Goal: Task Accomplishment & Management: Use online tool/utility

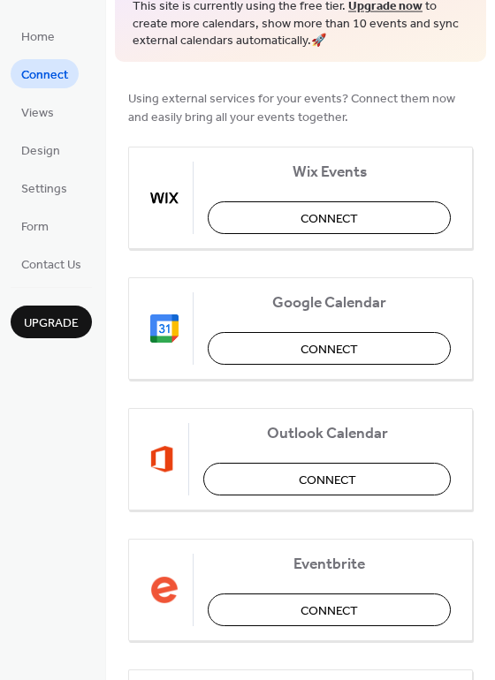
scroll to position [87, 0]
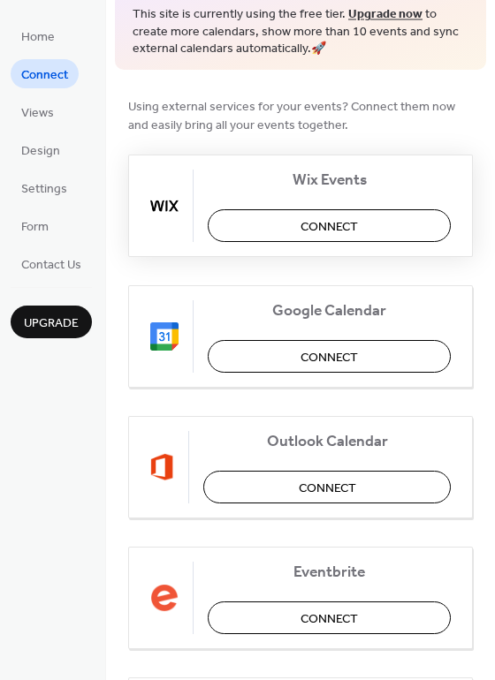
click at [338, 233] on span "Connect" at bounding box center [328, 226] width 57 height 19
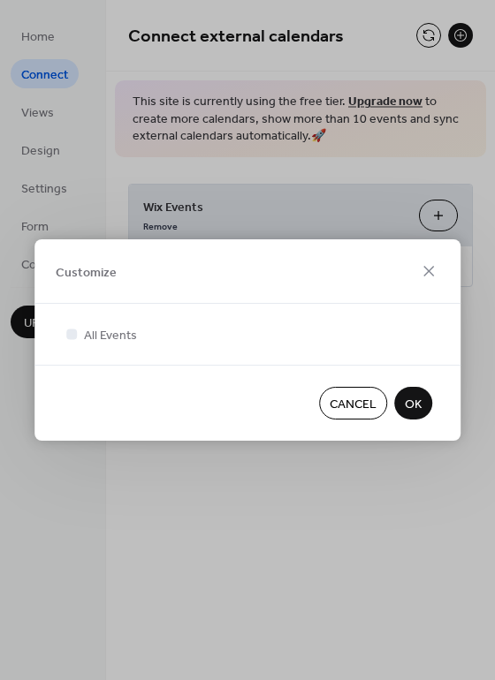
click at [415, 406] on span "OK" at bounding box center [412, 405] width 17 height 19
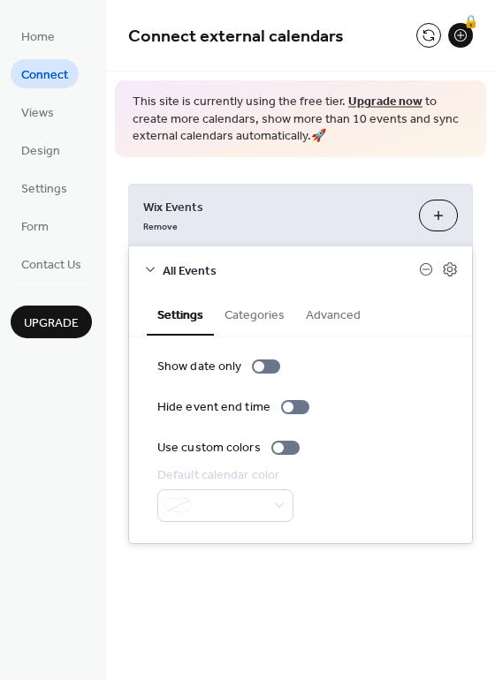
click at [255, 502] on div at bounding box center [225, 505] width 136 height 33
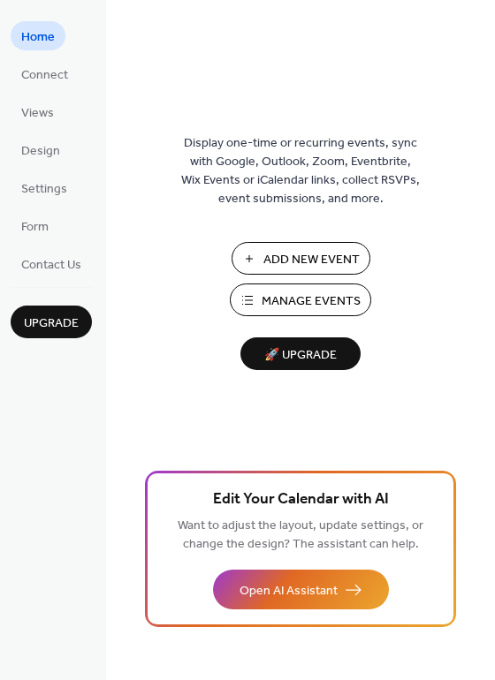
click at [268, 260] on span "Add New Event" at bounding box center [311, 260] width 96 height 19
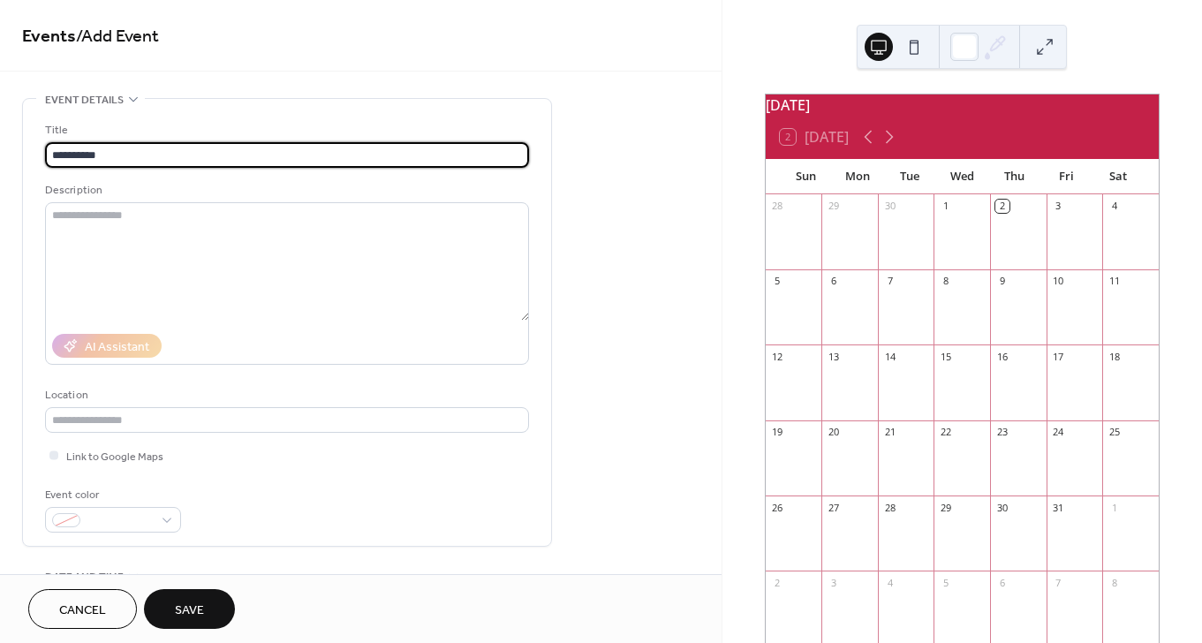
type input "**********"
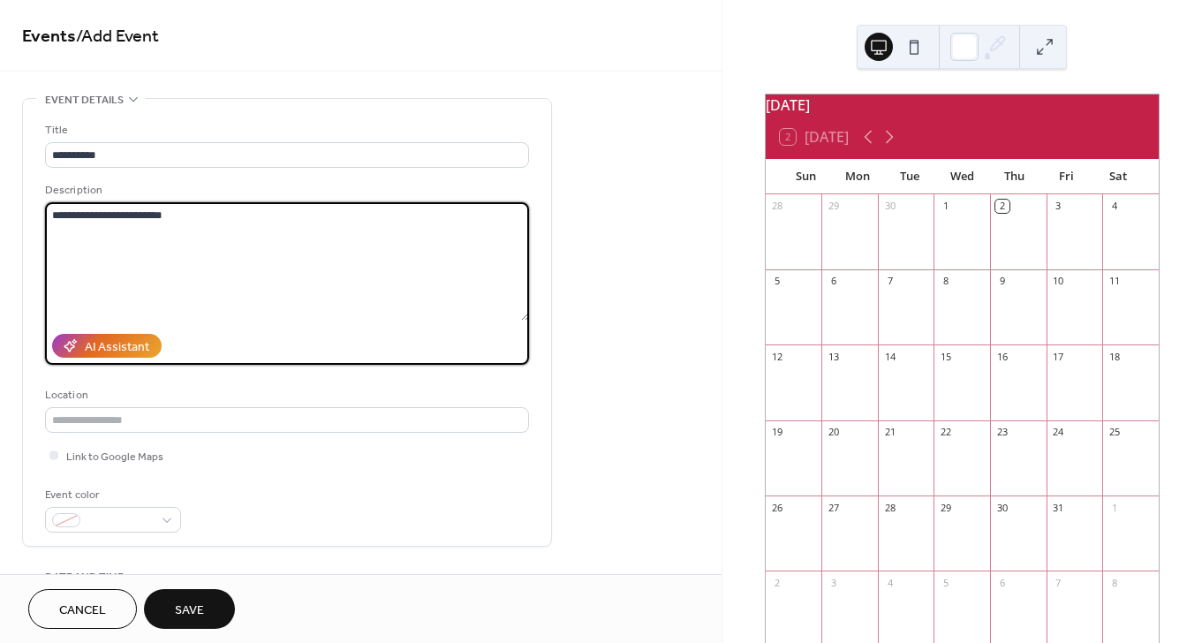
click at [177, 223] on textarea "**********" at bounding box center [287, 261] width 484 height 118
click at [52, 215] on textarea "**********" at bounding box center [287, 261] width 484 height 118
click at [102, 236] on textarea "**********" at bounding box center [287, 261] width 484 height 118
type textarea "**********"
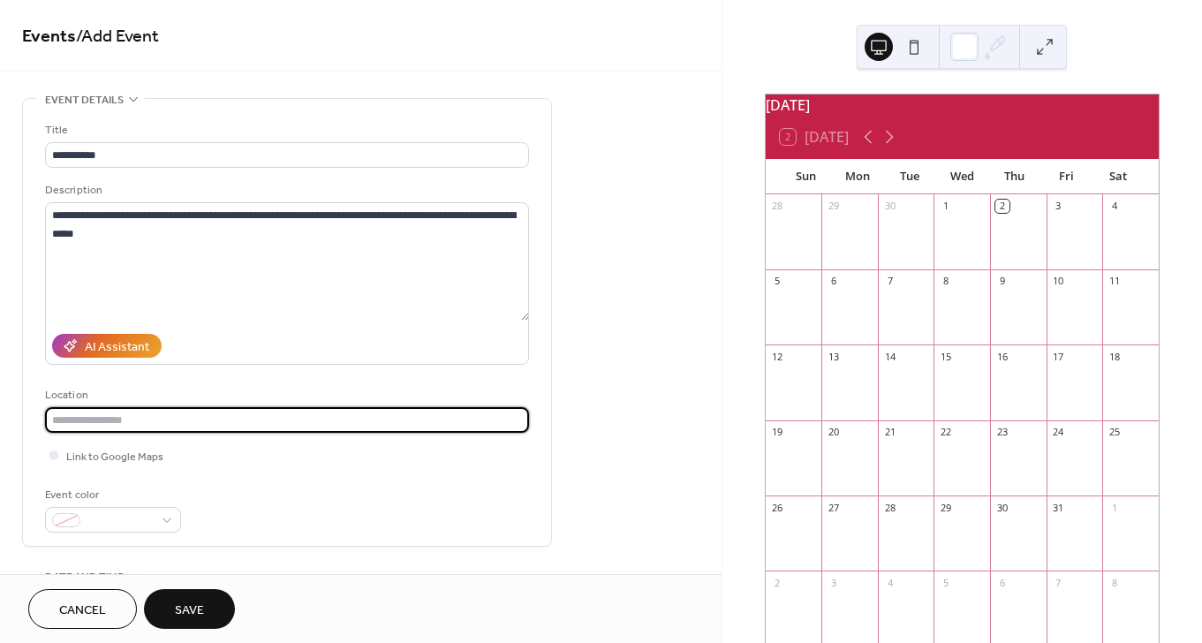
click at [113, 419] on input "text" at bounding box center [287, 420] width 484 height 26
click at [53, 458] on div at bounding box center [53, 454] width 9 height 9
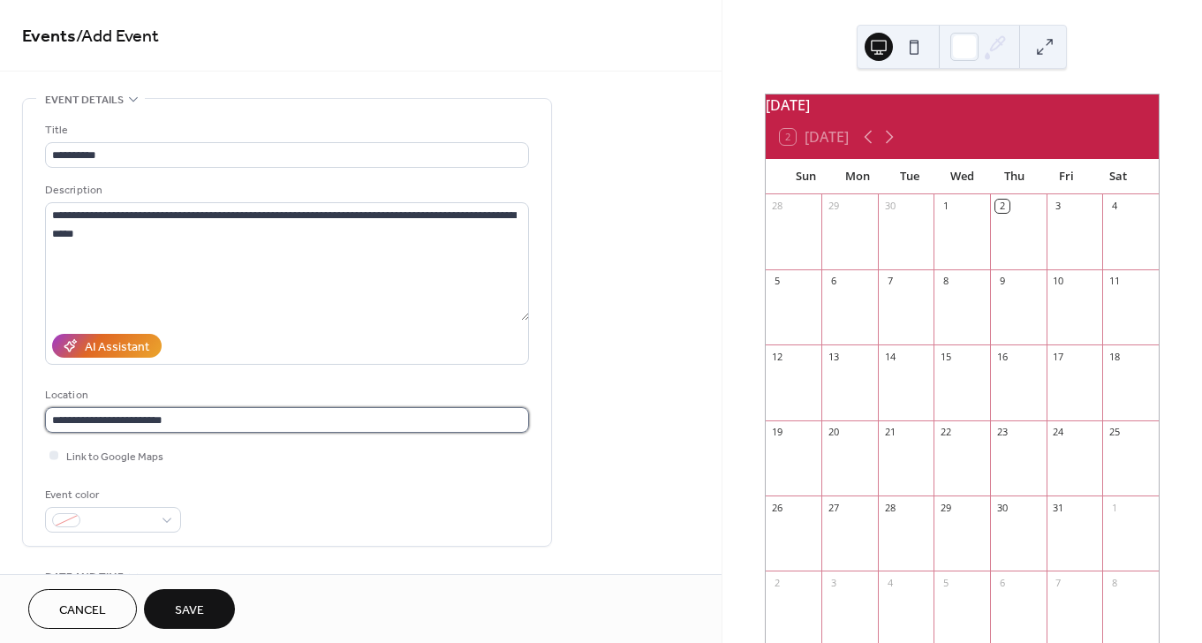
click at [195, 425] on input "**********" at bounding box center [287, 420] width 484 height 26
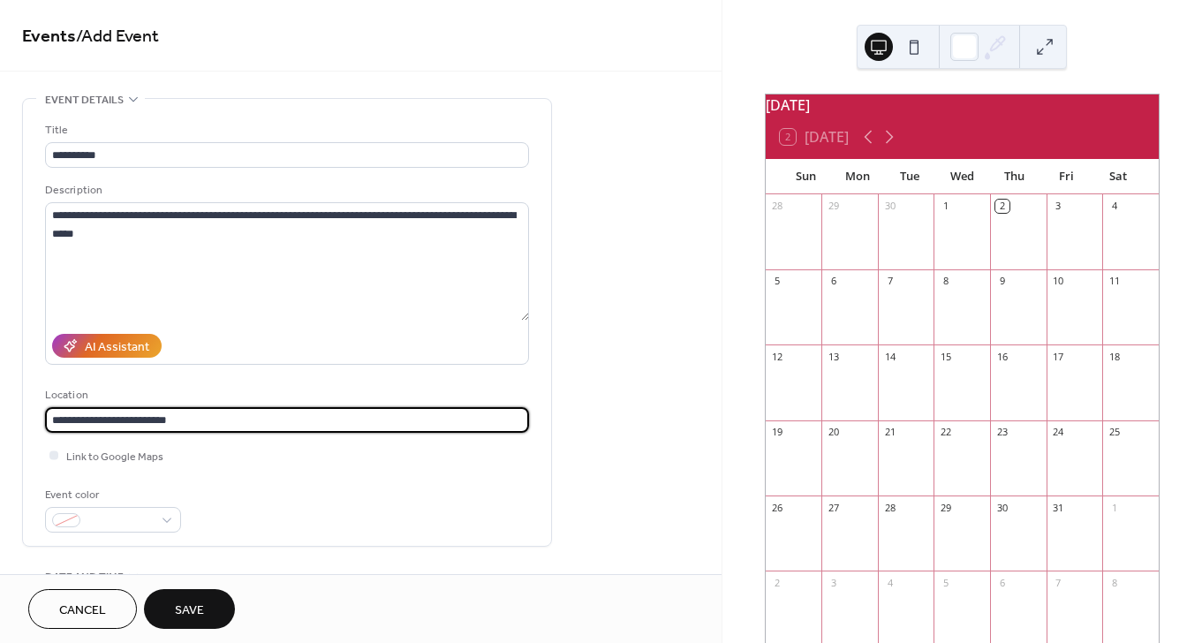
type input "**********"
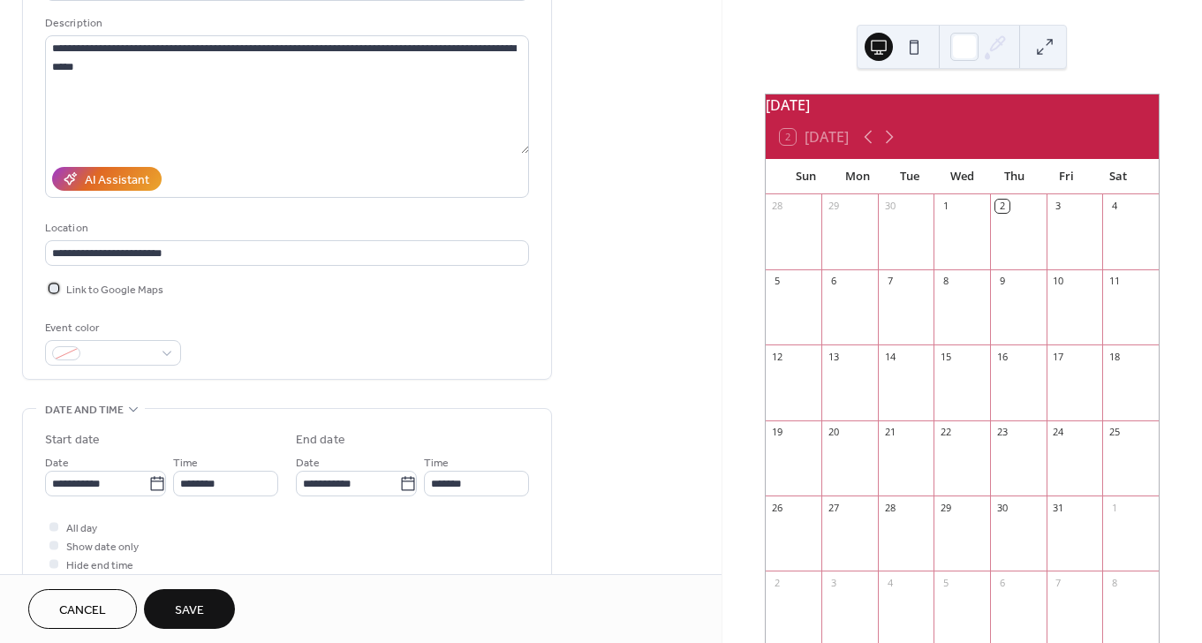
scroll to position [176, 0]
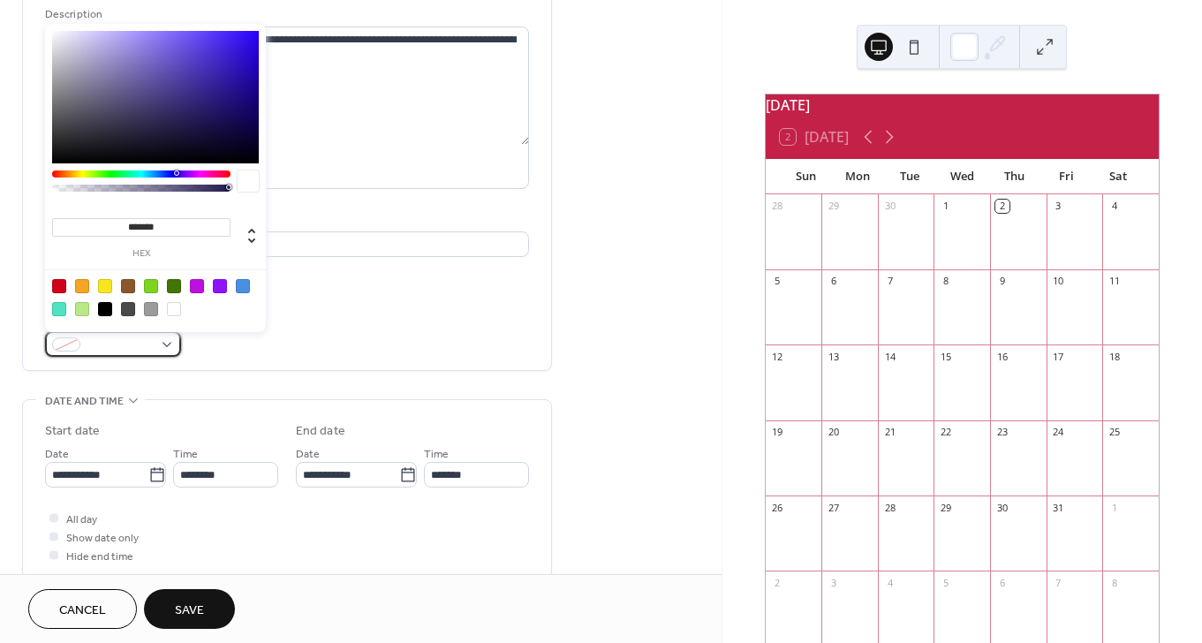
click at [162, 343] on div at bounding box center [113, 344] width 136 height 26
click at [62, 286] on div at bounding box center [59, 286] width 14 height 14
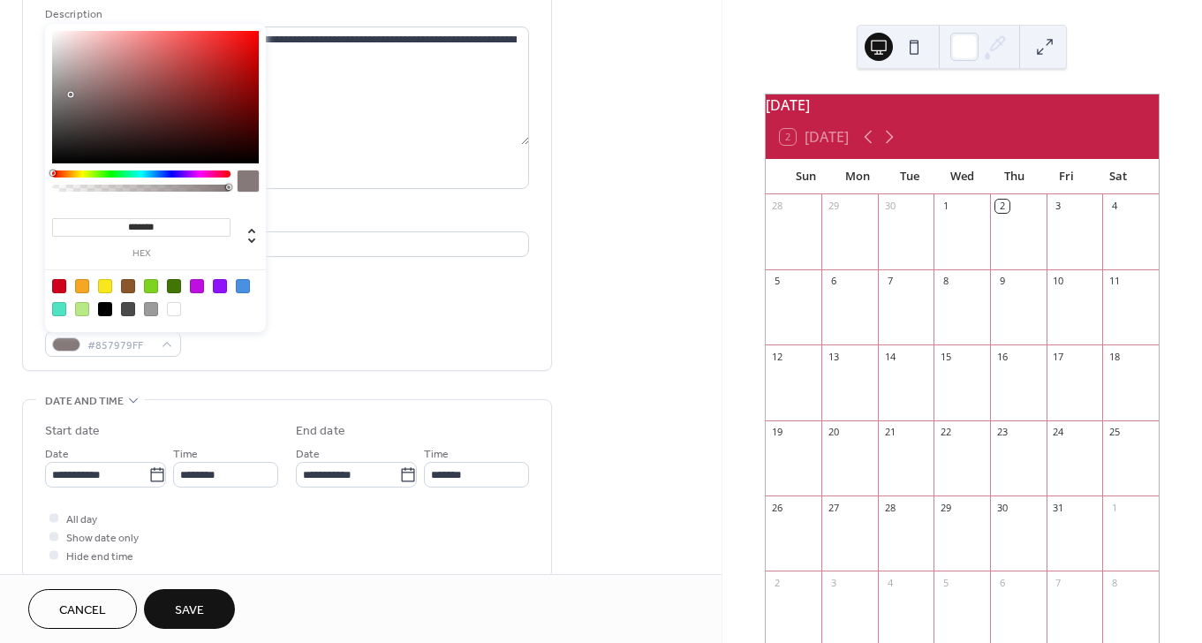
type input "*******"
drag, startPoint x: 256, startPoint y: 56, endPoint x: 71, endPoint y: 95, distance: 189.7
click at [71, 95] on div at bounding box center [71, 96] width 4 height 4
click at [428, 146] on label "**********" at bounding box center [287, 107] width 484 height 162
click at [428, 145] on textarea "**********" at bounding box center [287, 85] width 484 height 118
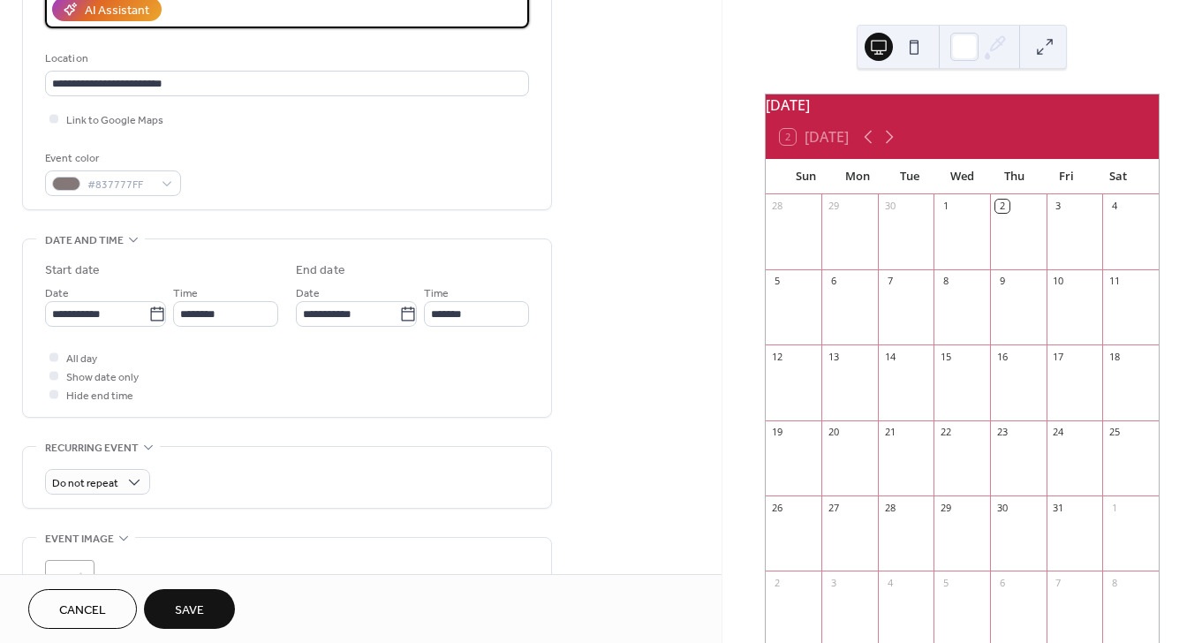
scroll to position [338, 0]
click at [103, 311] on input "**********" at bounding box center [96, 312] width 103 height 26
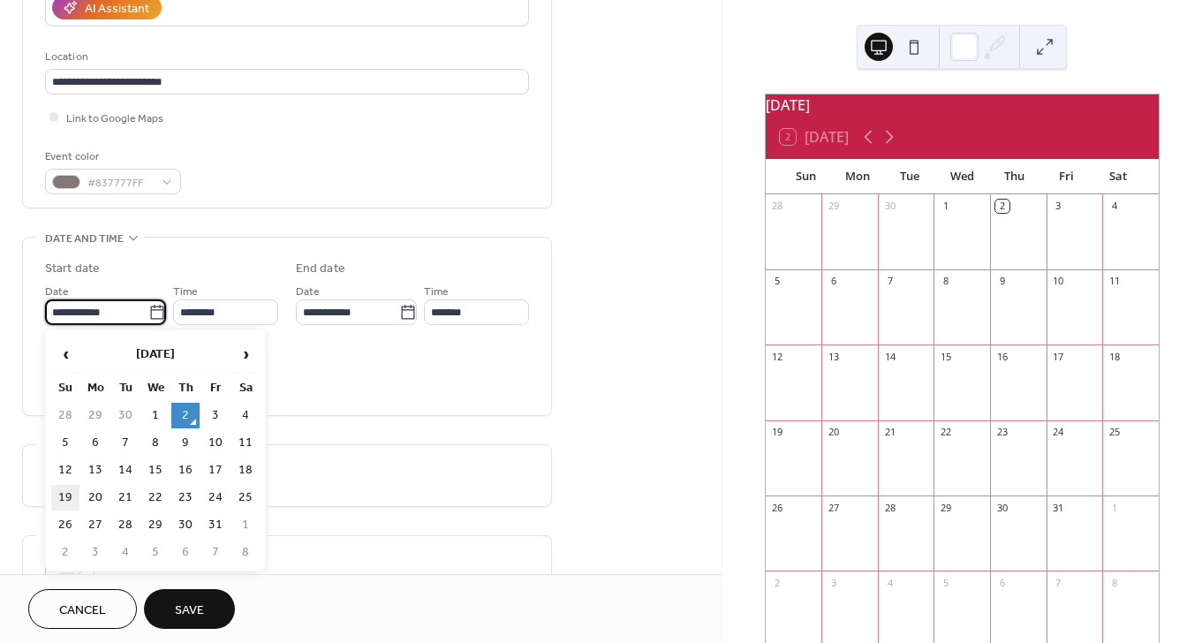
click at [67, 500] on td "19" at bounding box center [65, 498] width 28 height 26
type input "**********"
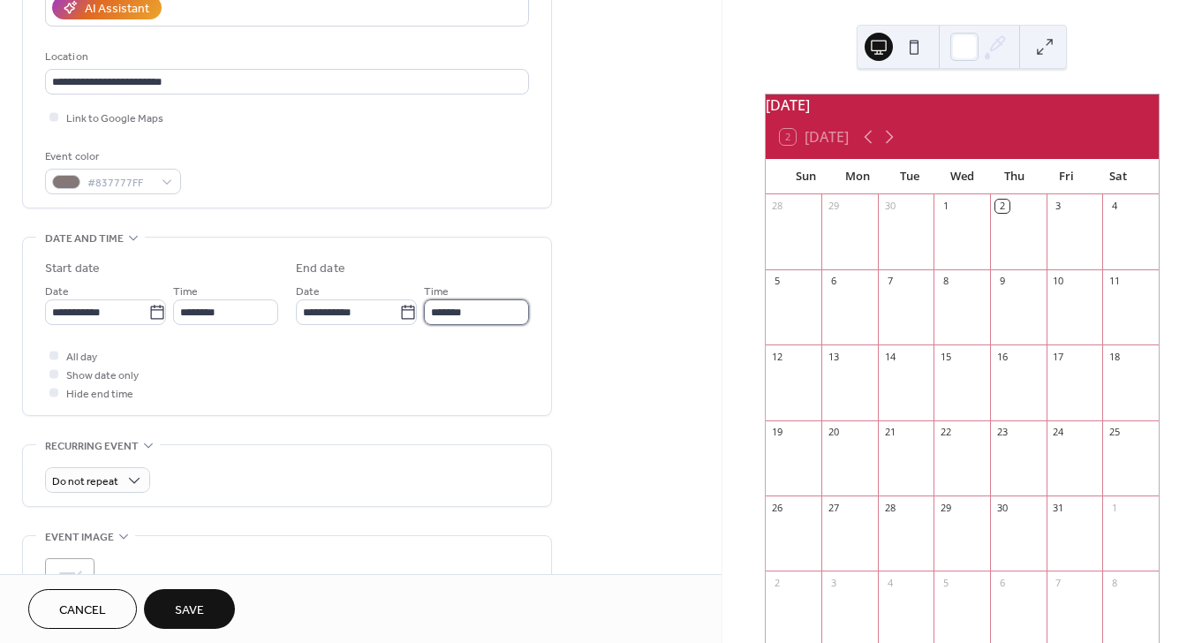
click at [454, 311] on input "*******" at bounding box center [476, 312] width 105 height 26
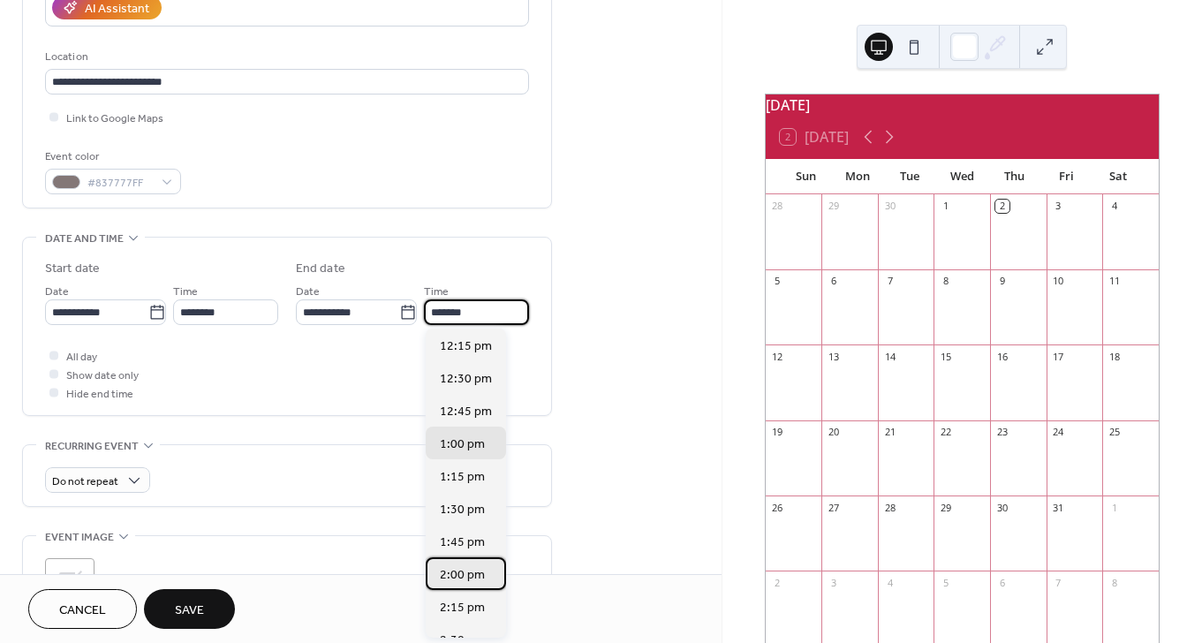
click at [462, 570] on span "2:00 pm" at bounding box center [462, 575] width 45 height 19
type input "*******"
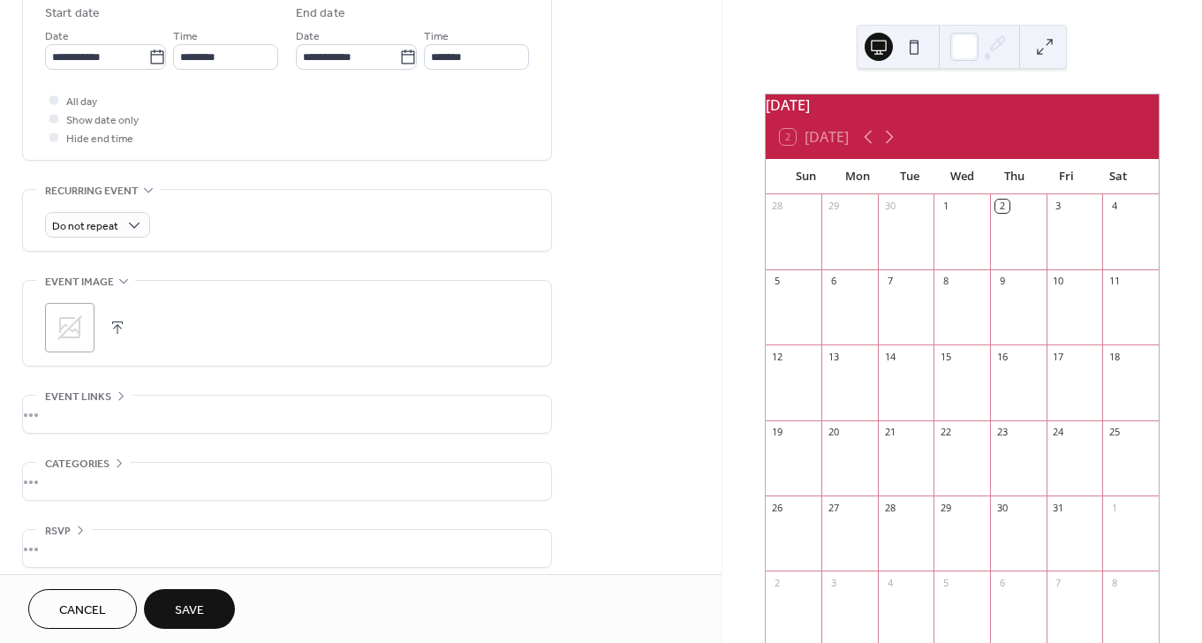
scroll to position [605, 0]
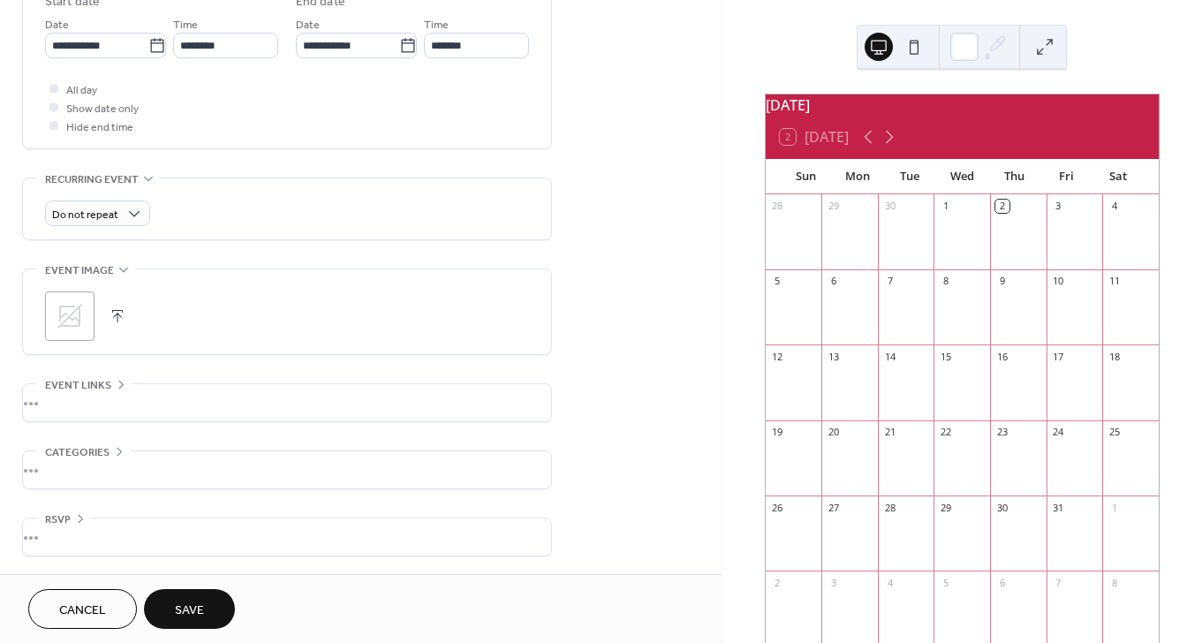
click at [76, 318] on icon at bounding box center [69, 316] width 25 height 25
click at [99, 466] on div "•••" at bounding box center [287, 469] width 528 height 37
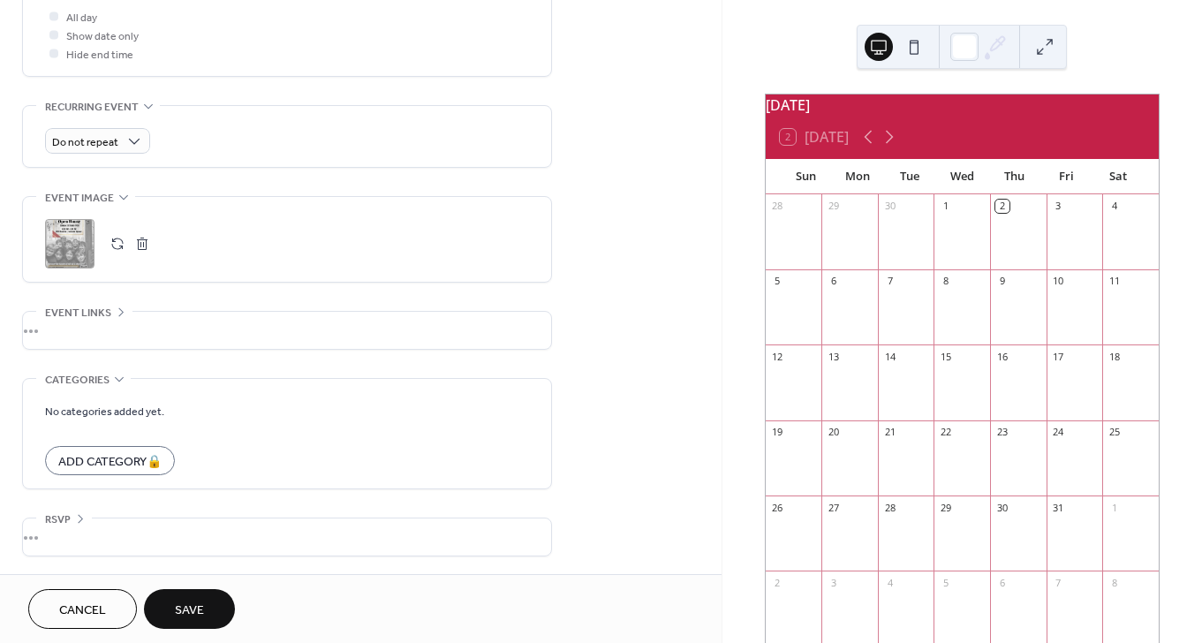
scroll to position [676, 0]
click at [192, 543] on div "•••" at bounding box center [287, 538] width 528 height 37
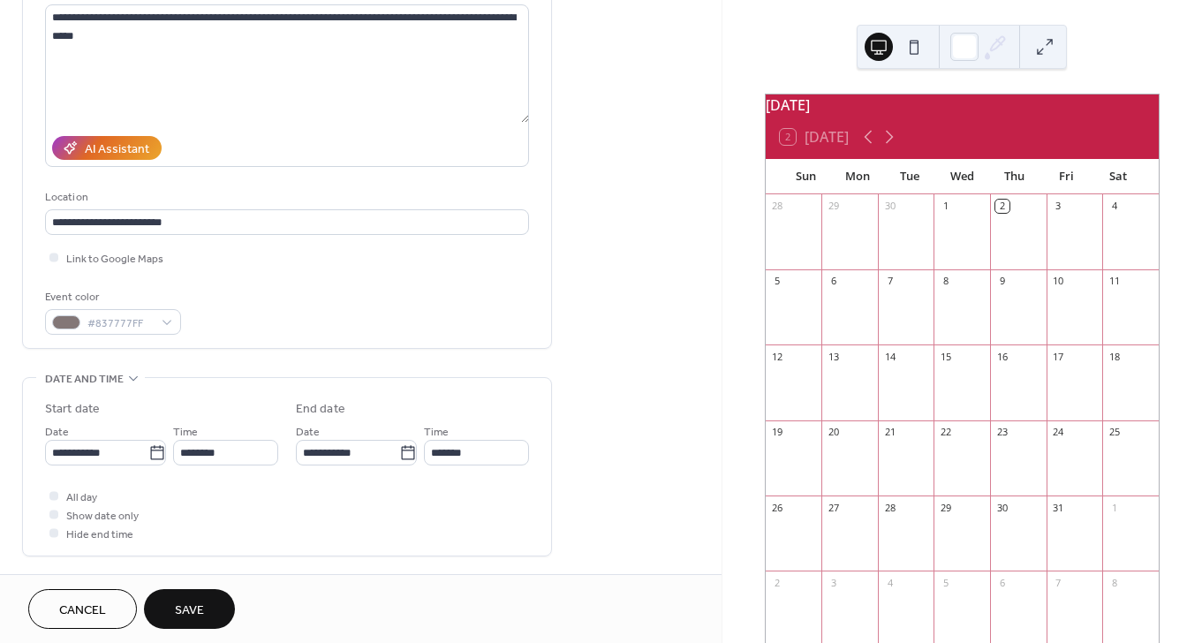
scroll to position [188, 0]
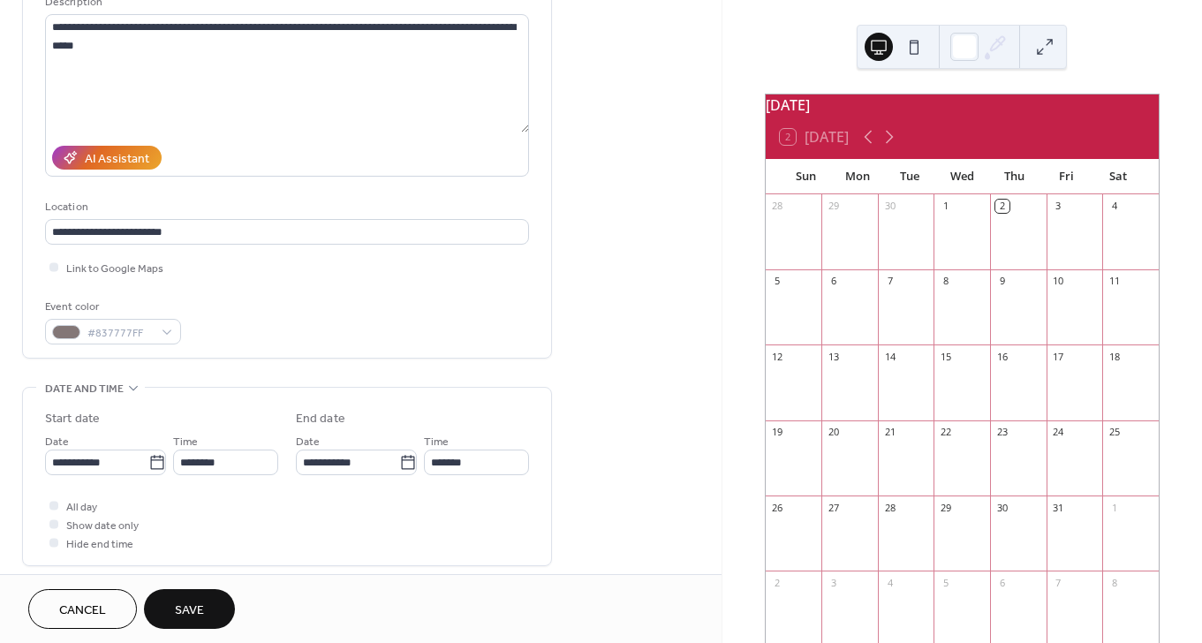
click at [183, 618] on span "Save" at bounding box center [189, 610] width 29 height 19
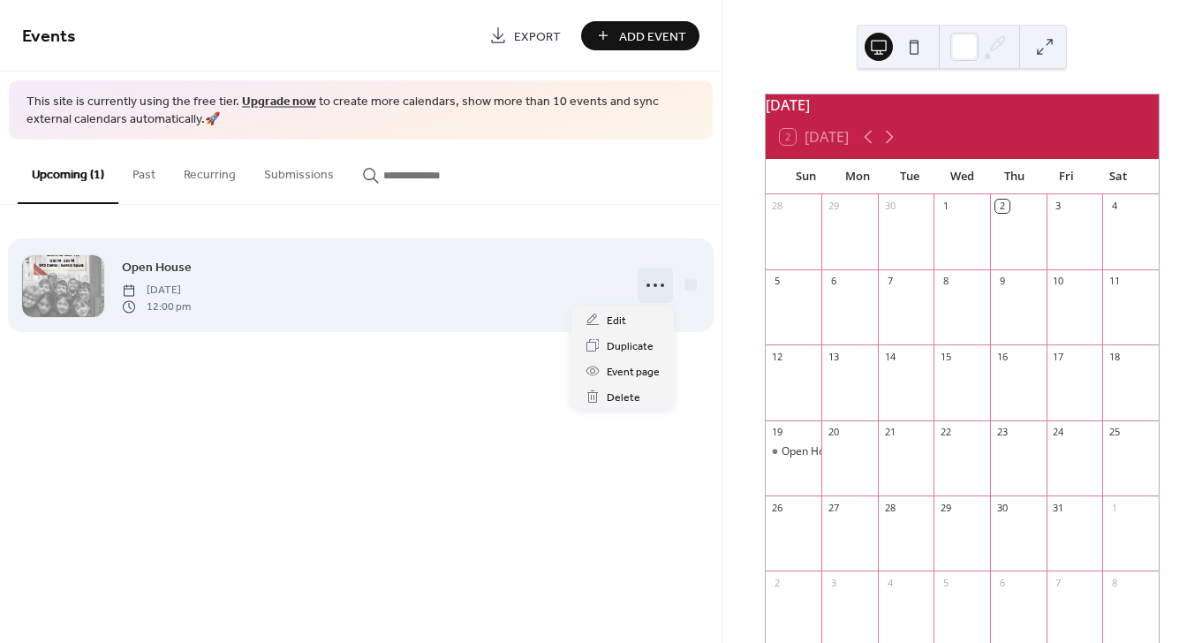
click at [652, 283] on icon at bounding box center [655, 285] width 28 height 28
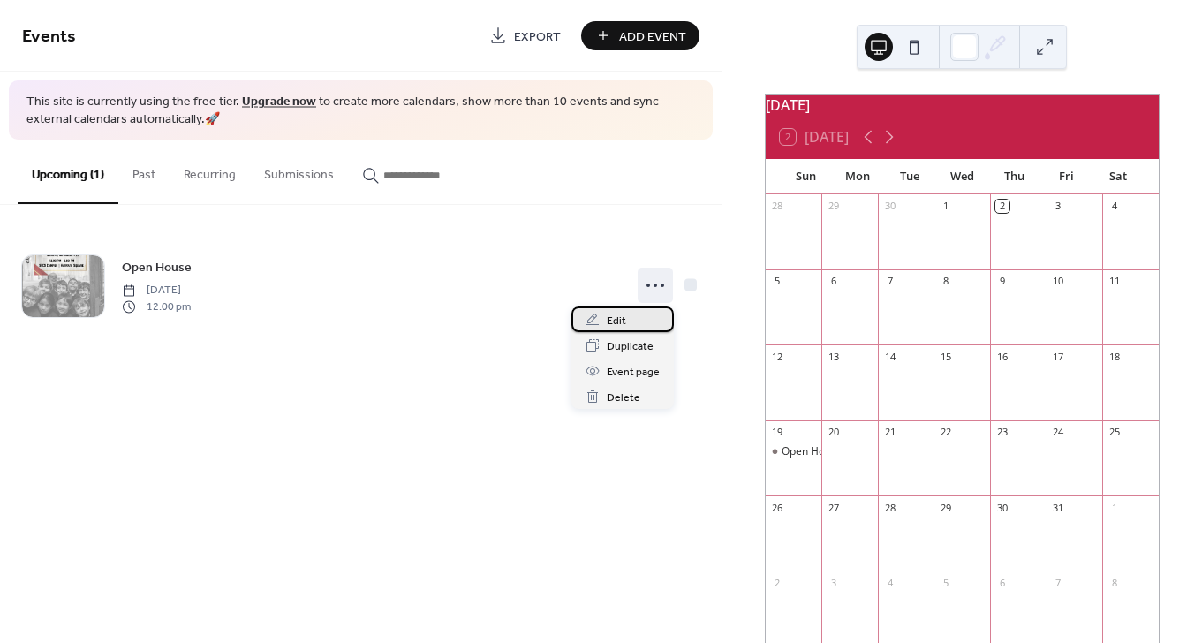
click at [625, 321] on div "Edit" at bounding box center [622, 319] width 102 height 26
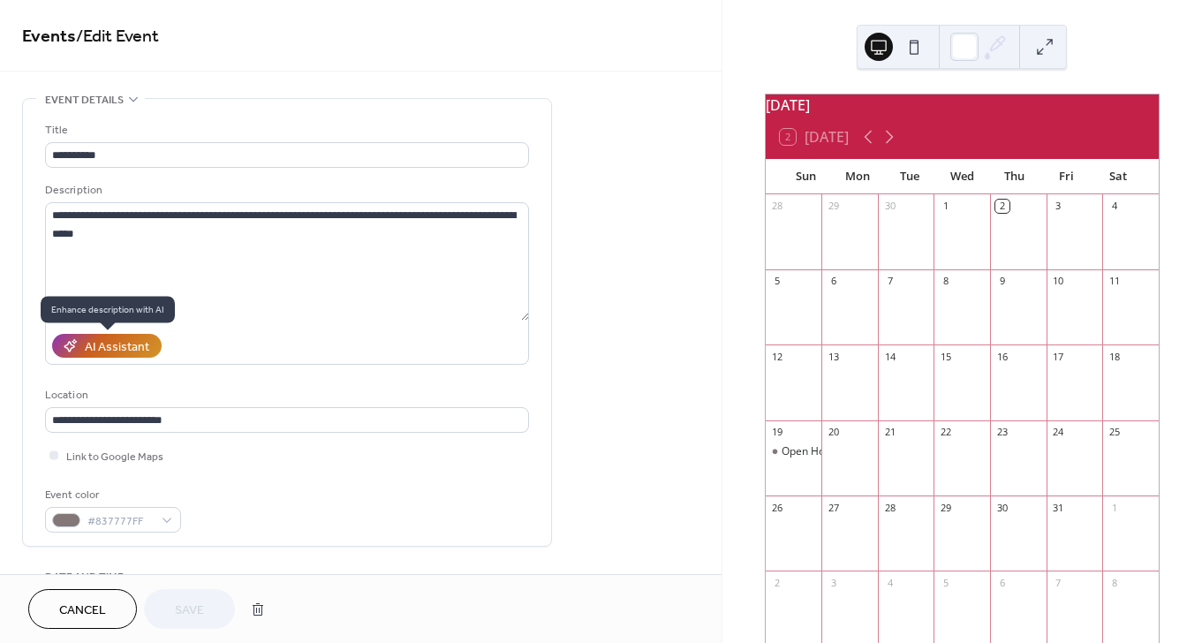
click at [116, 345] on div "AI Assistant" at bounding box center [117, 347] width 64 height 19
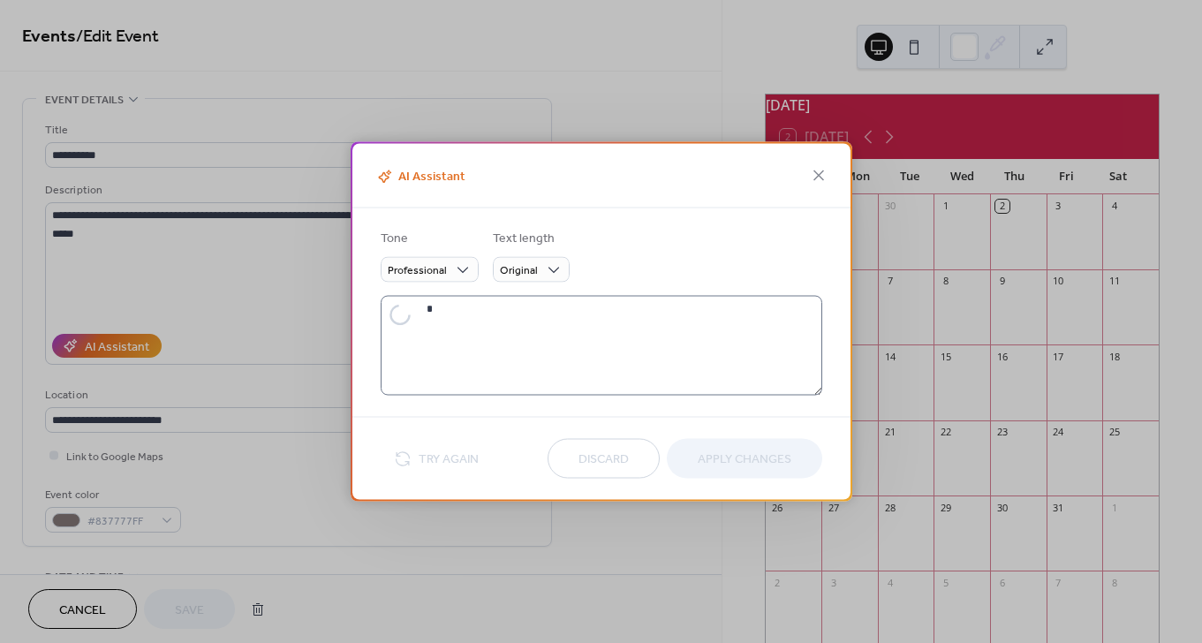
type textarea "**********"
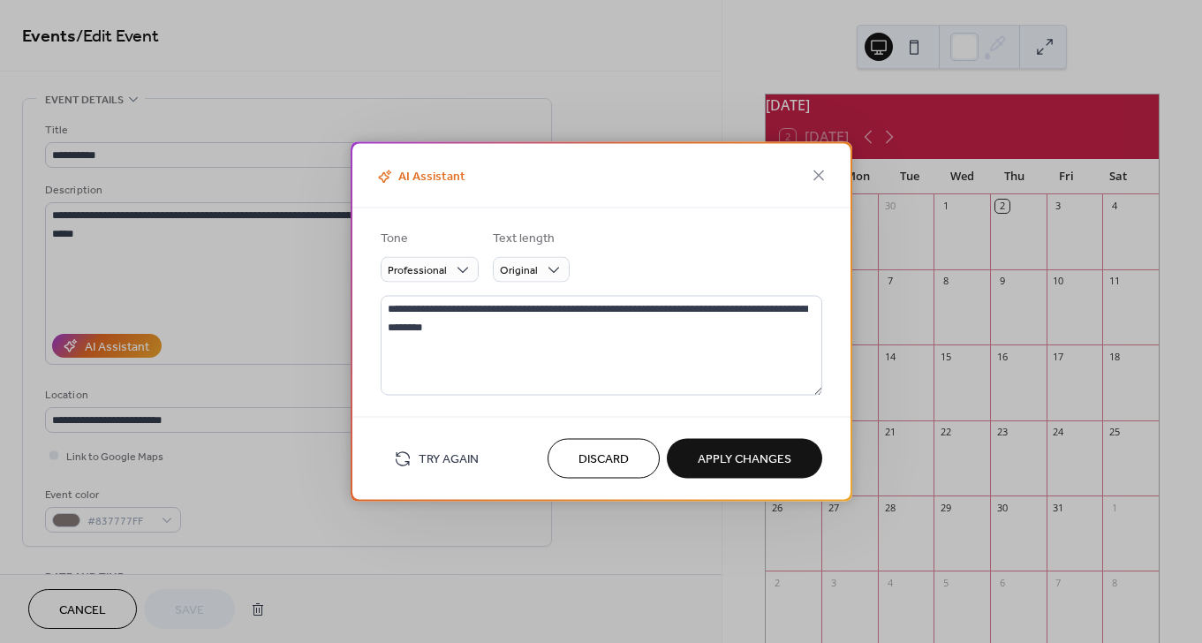
click at [747, 457] on span "Apply Changes" at bounding box center [745, 459] width 94 height 19
type textarea "**********"
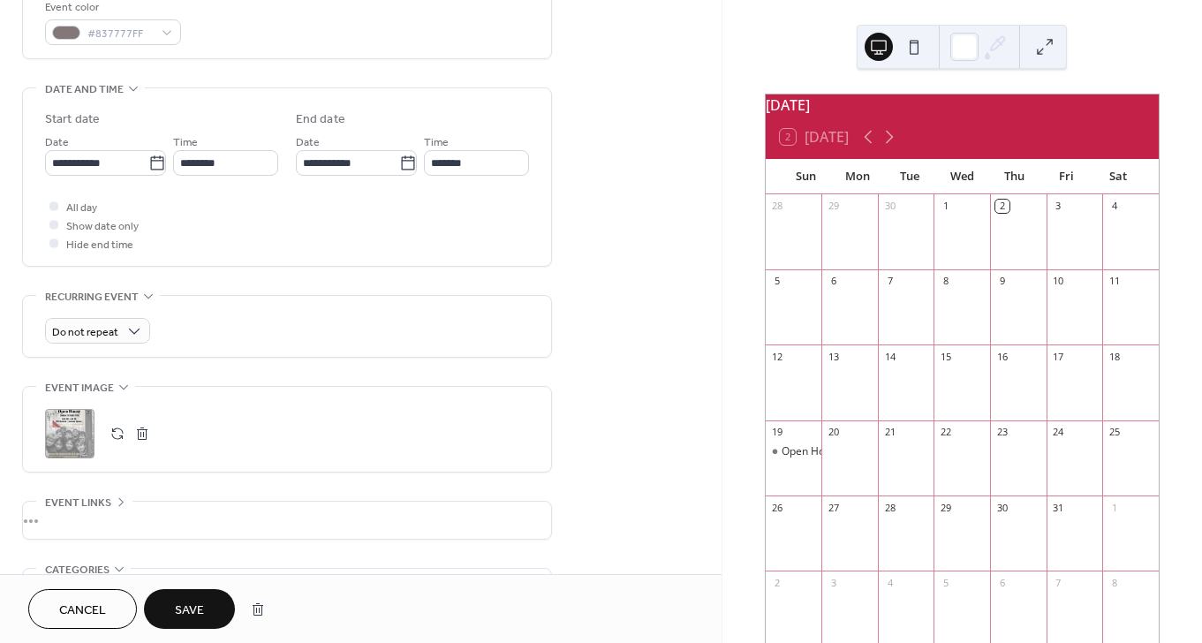
scroll to position [499, 0]
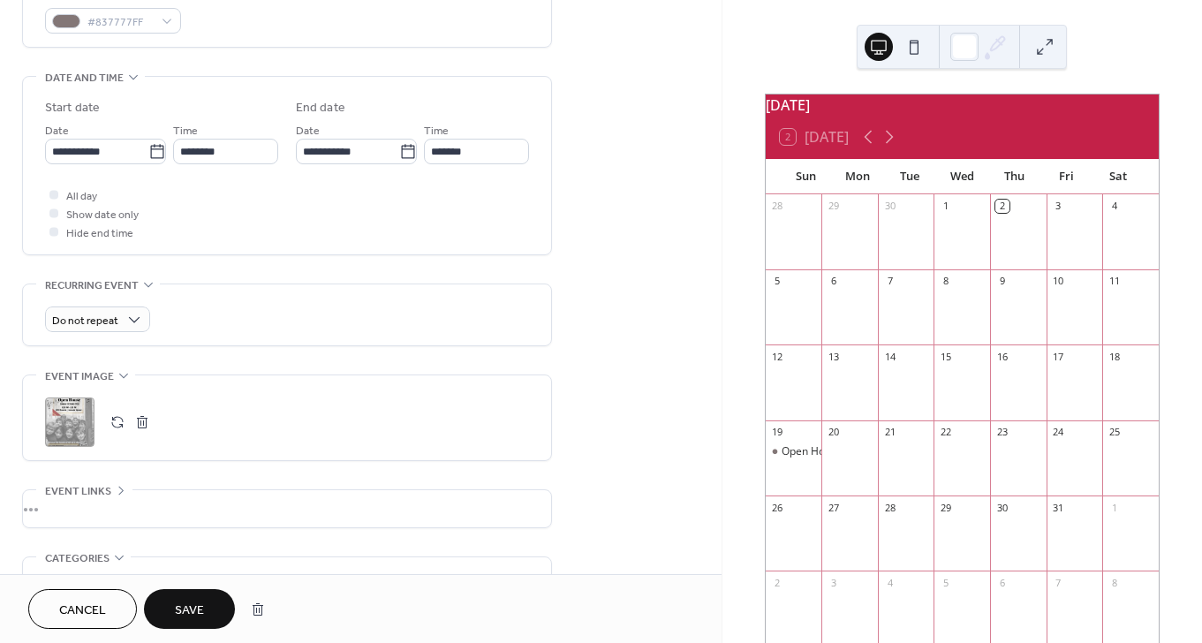
click at [185, 617] on span "Save" at bounding box center [189, 610] width 29 height 19
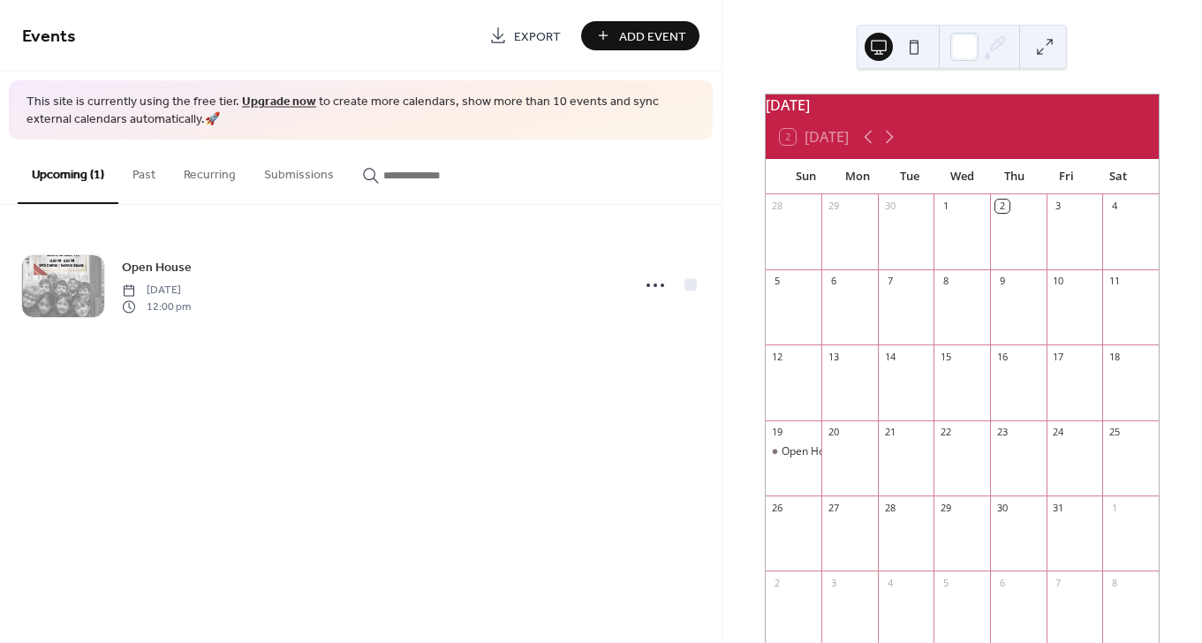
scroll to position [96, 0]
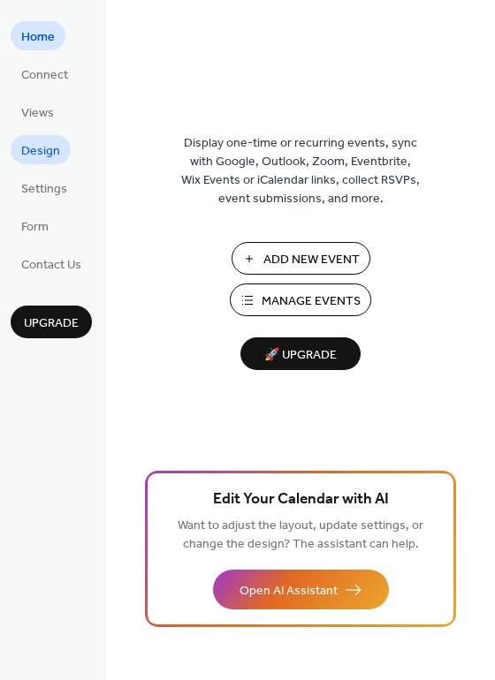
click at [49, 147] on span "Design" at bounding box center [40, 151] width 39 height 19
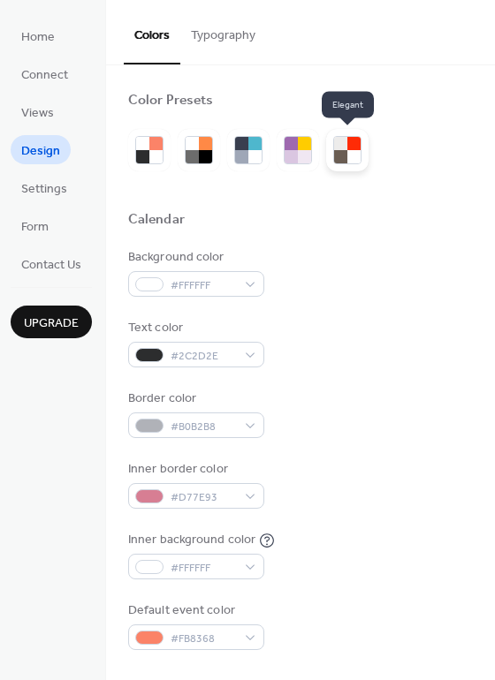
click at [339, 159] on div at bounding box center [340, 156] width 13 height 13
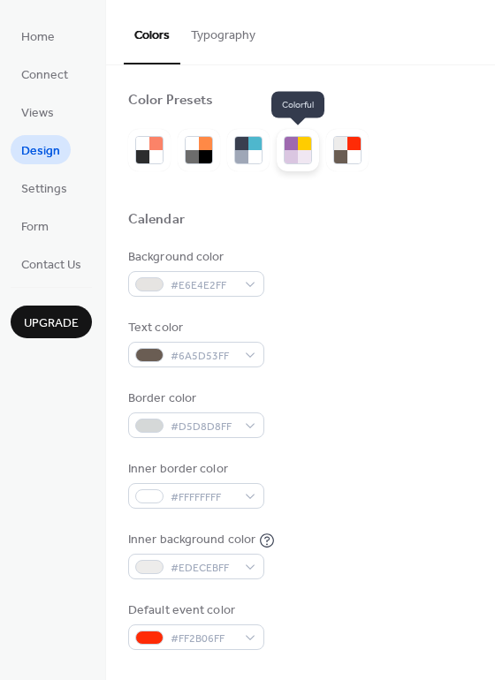
click at [299, 155] on div at bounding box center [304, 156] width 13 height 13
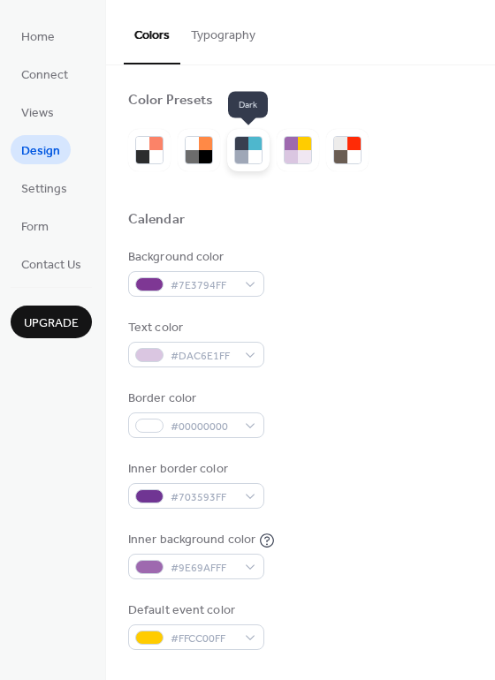
click at [244, 155] on div at bounding box center [241, 156] width 13 height 13
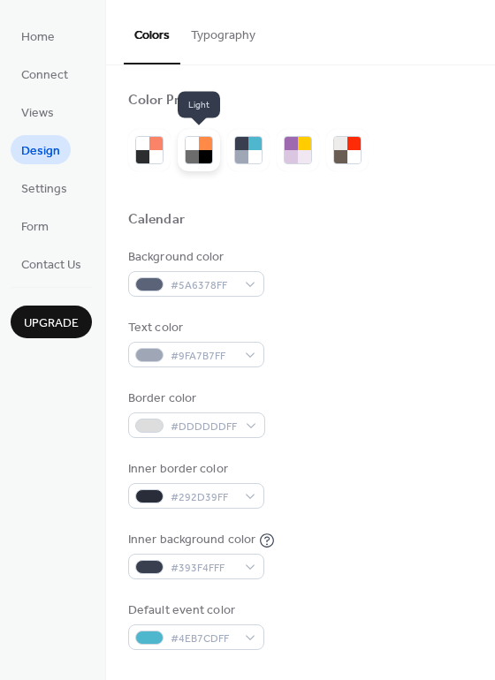
click at [208, 155] on div at bounding box center [205, 156] width 13 height 13
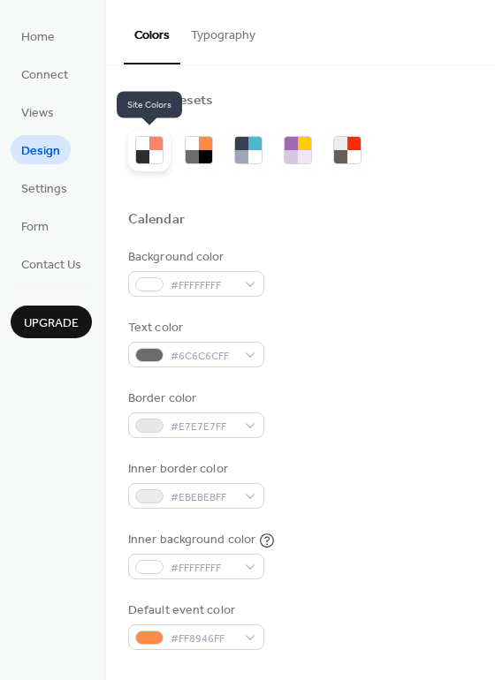
click at [151, 152] on div at bounding box center [155, 156] width 13 height 13
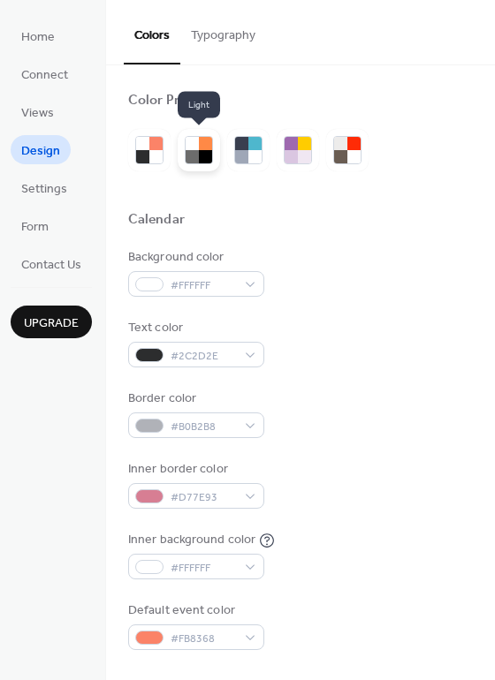
click at [204, 155] on div at bounding box center [205, 156] width 13 height 13
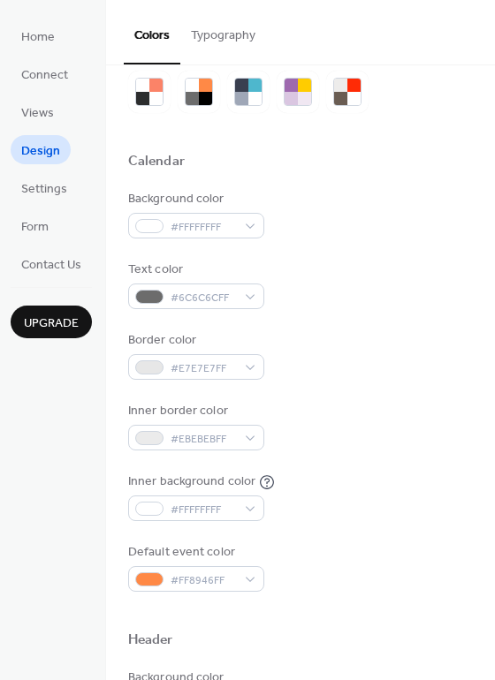
scroll to position [61, 0]
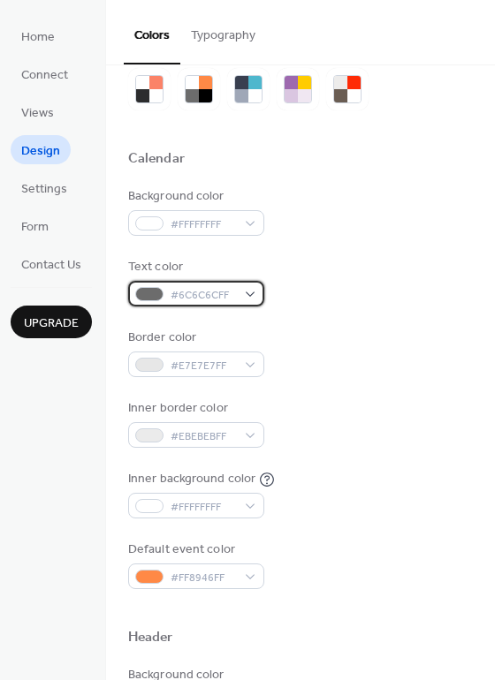
click at [247, 295] on div "#6C6C6CFF" at bounding box center [196, 294] width 136 height 26
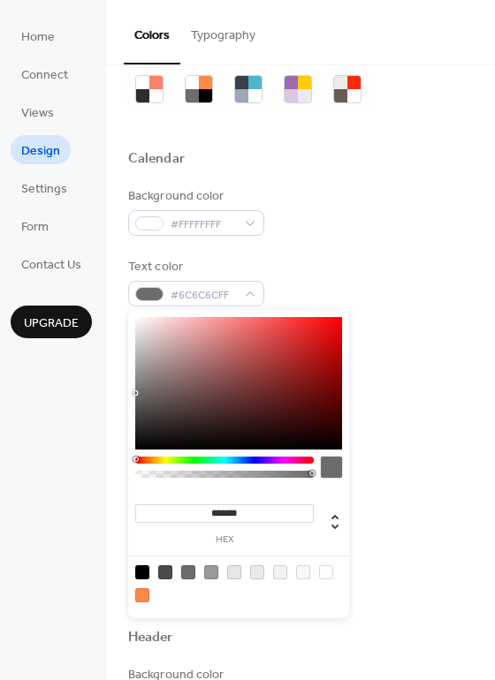
click at [323, 371] on div at bounding box center [238, 383] width 207 height 132
type input "*******"
drag, startPoint x: 326, startPoint y: 374, endPoint x: 319, endPoint y: 351, distance: 24.9
click at [319, 351] on div at bounding box center [238, 383] width 207 height 132
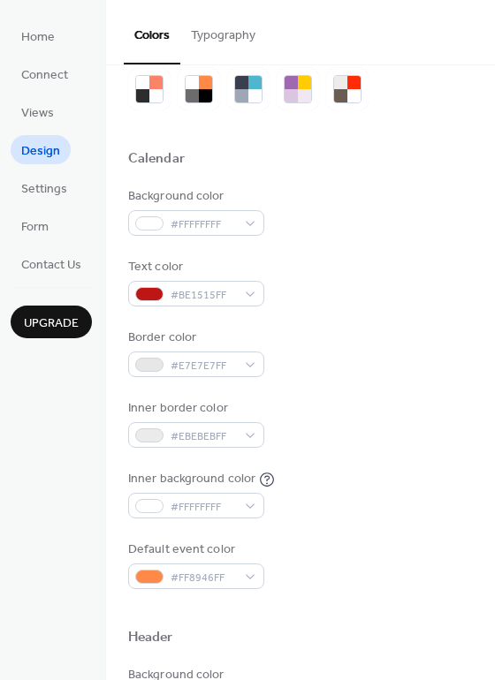
click at [375, 233] on div "Background color #FFFFFFFF" at bounding box center [300, 211] width 344 height 49
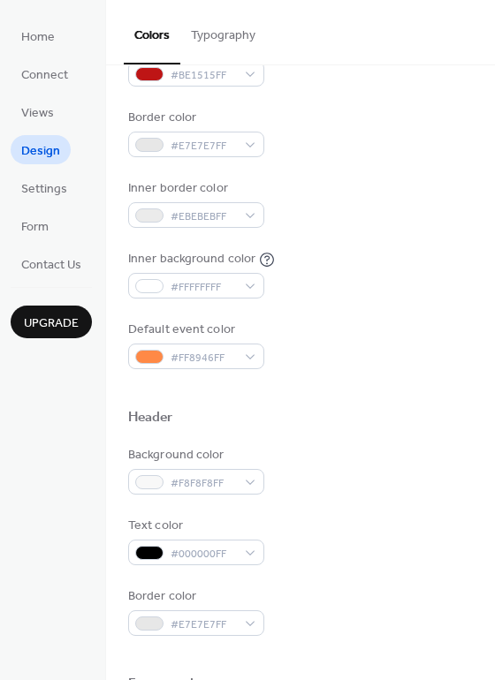
scroll to position [295, 0]
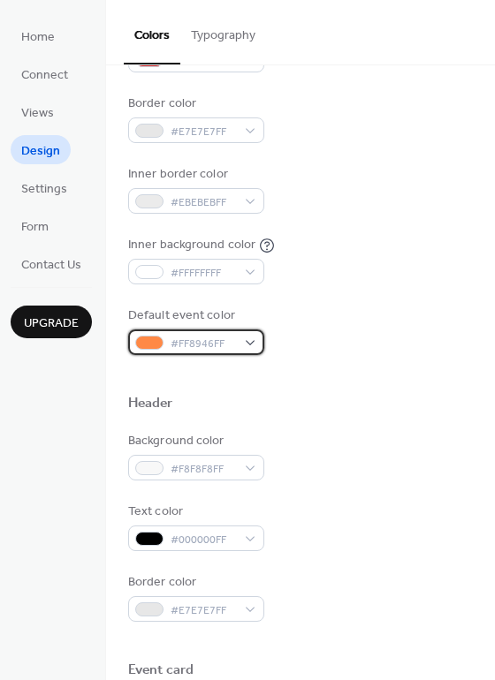
click at [256, 345] on div "#FF8946FF" at bounding box center [196, 342] width 136 height 26
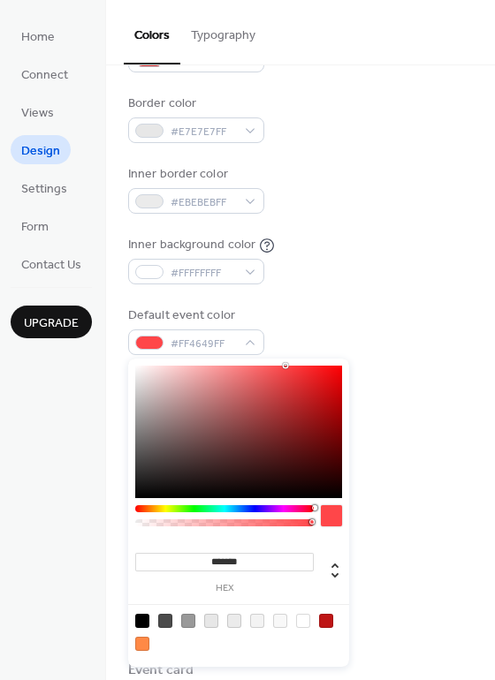
drag, startPoint x: 147, startPoint y: 506, endPoint x: 336, endPoint y: 510, distance: 189.9
click at [336, 510] on div at bounding box center [238, 520] width 207 height 30
type input "*******"
drag, startPoint x: 287, startPoint y: 366, endPoint x: 334, endPoint y: 401, distance: 58.6
click at [334, 401] on div at bounding box center [336, 403] width 4 height 4
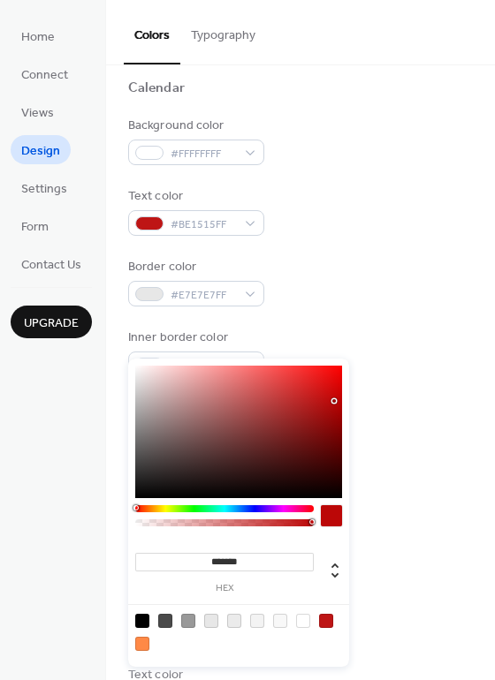
scroll to position [120, 0]
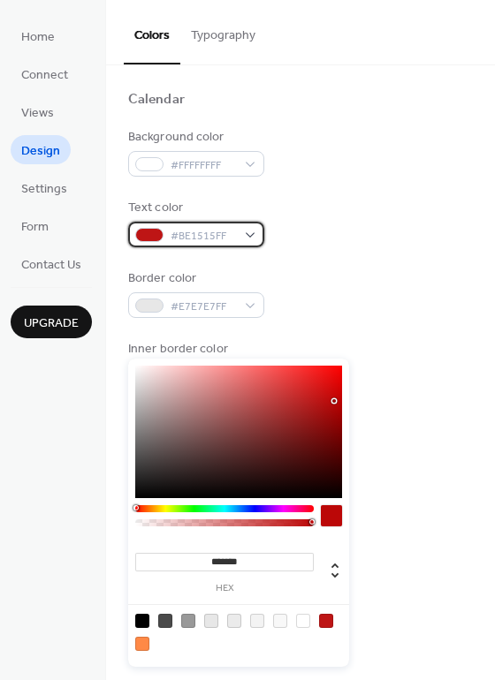
click at [202, 240] on span "#BE1515FF" at bounding box center [202, 236] width 65 height 19
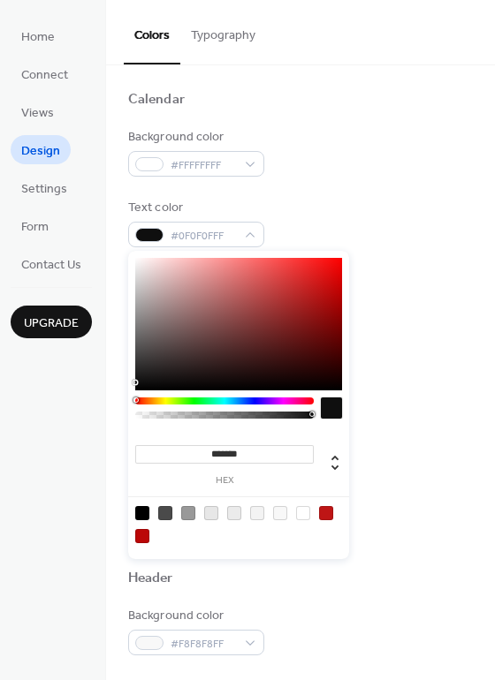
drag, startPoint x: 317, startPoint y: 292, endPoint x: 142, endPoint y: 382, distance: 196.7
click at [142, 382] on div at bounding box center [238, 324] width 207 height 132
drag, startPoint x: 132, startPoint y: 382, endPoint x: 332, endPoint y: 272, distance: 228.9
click at [332, 272] on div "******* hex" at bounding box center [238, 405] width 221 height 308
drag, startPoint x: 134, startPoint y: 382, endPoint x: 338, endPoint y: 283, distance: 227.1
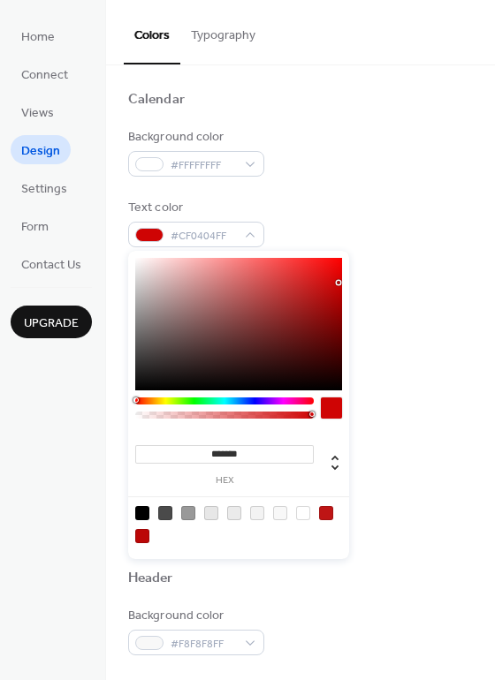
click at [338, 283] on div at bounding box center [338, 283] width 4 height 4
drag, startPoint x: 337, startPoint y: 281, endPoint x: 336, endPoint y: 325, distance: 44.2
click at [336, 325] on div at bounding box center [337, 325] width 4 height 4
type input "*******"
drag, startPoint x: 336, startPoint y: 324, endPoint x: 314, endPoint y: 298, distance: 34.5
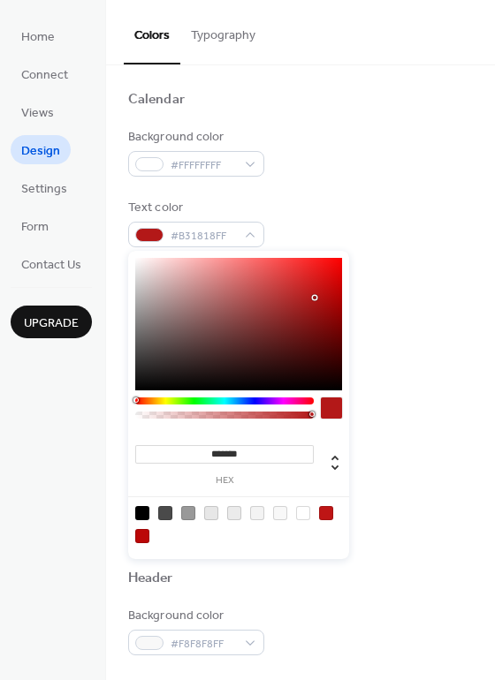
click at [314, 298] on div at bounding box center [315, 298] width 4 height 4
click at [227, 36] on button "Typography" at bounding box center [223, 31] width 86 height 63
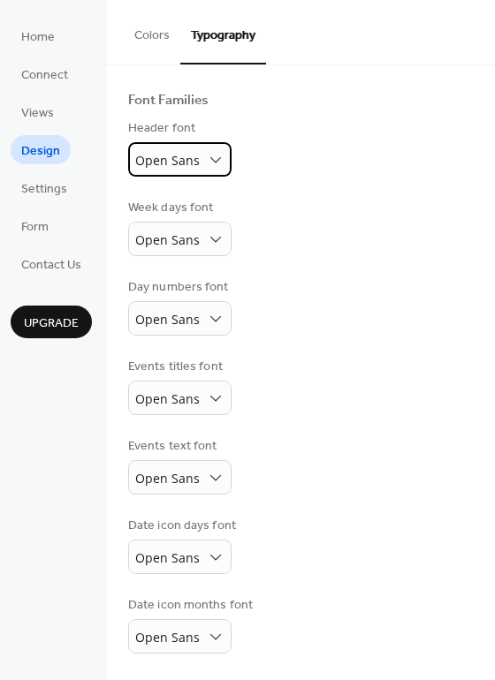
click at [185, 157] on span "Open Sans" at bounding box center [167, 160] width 64 height 17
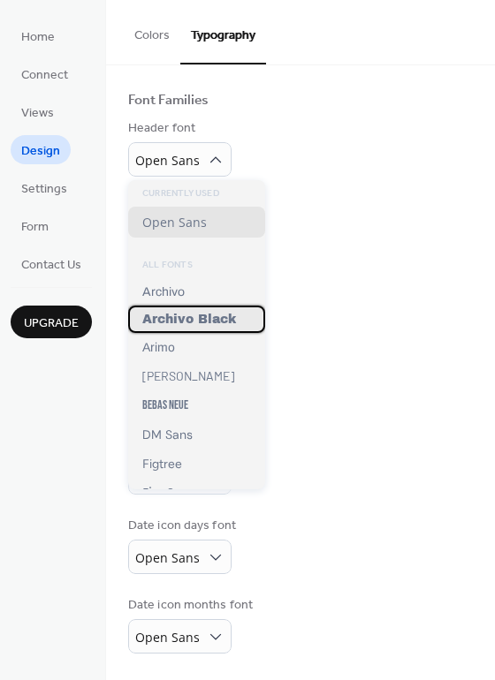
click at [185, 324] on span "Archivo Black" at bounding box center [189, 319] width 94 height 13
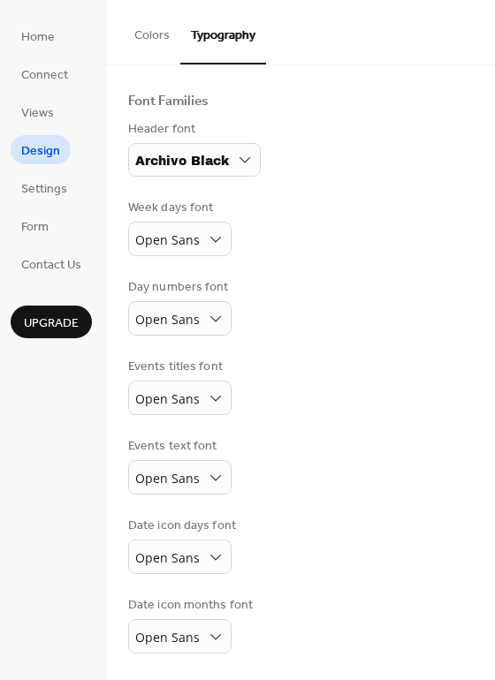
scroll to position [103, 0]
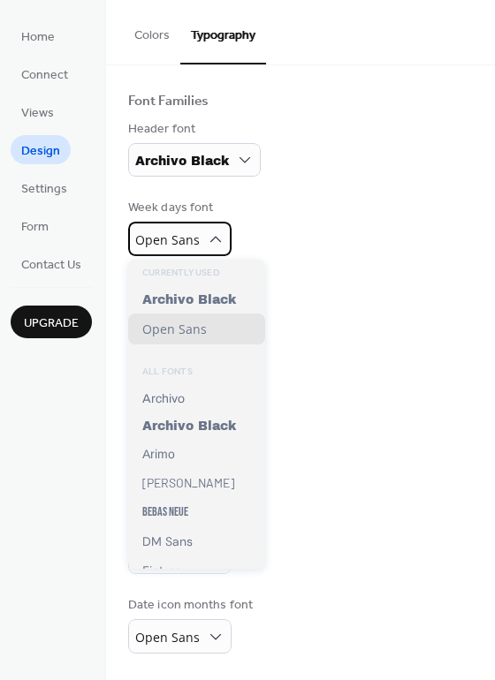
click at [168, 239] on span "Open Sans" at bounding box center [167, 239] width 64 height 17
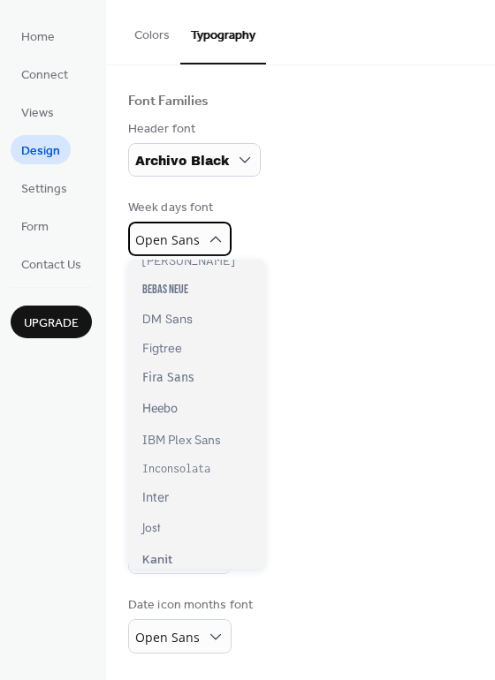
scroll to position [228, 0]
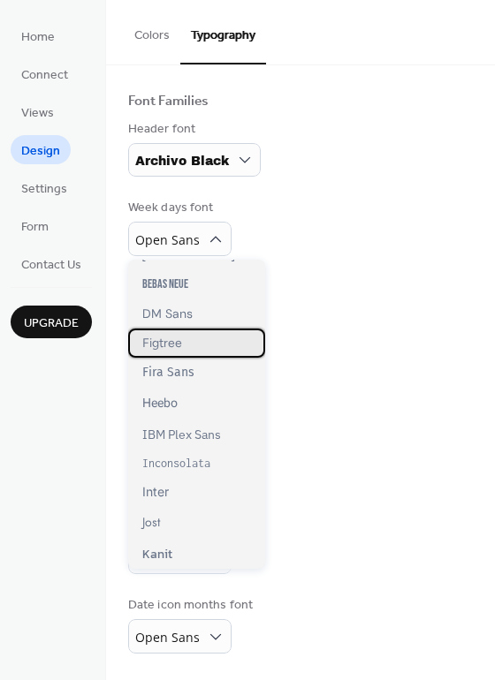
click at [173, 346] on span "Figtree" at bounding box center [162, 343] width 40 height 15
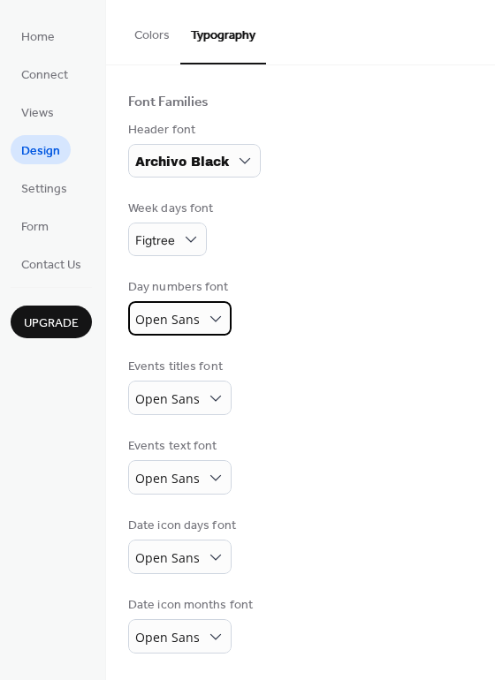
click at [187, 315] on span "Open Sans" at bounding box center [167, 319] width 64 height 17
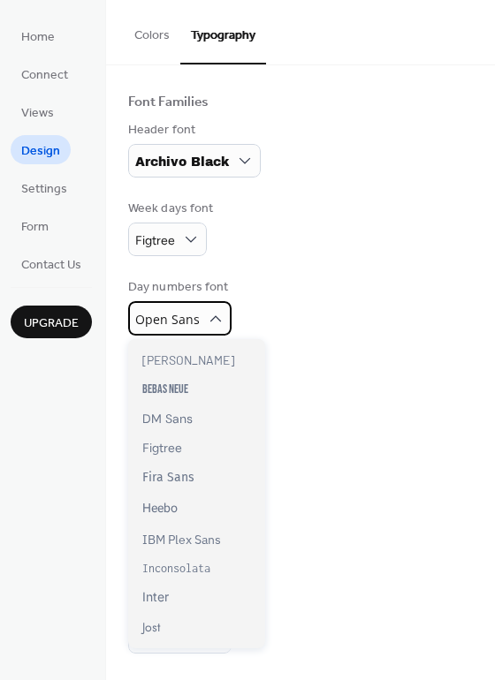
scroll to position [235, 0]
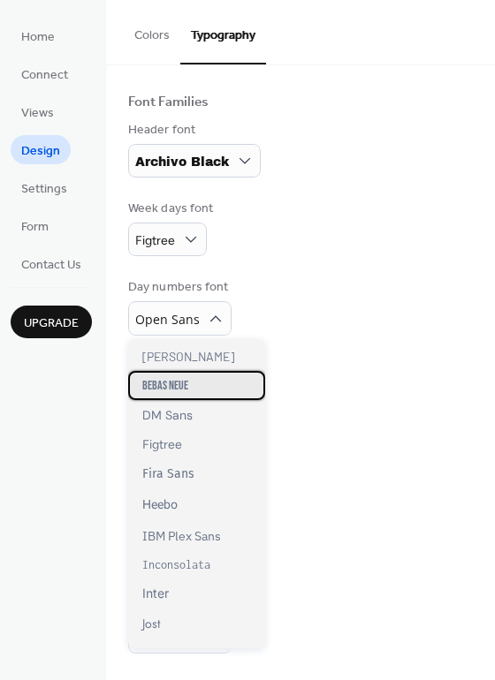
click at [162, 387] on span "Bebas Neue" at bounding box center [165, 385] width 46 height 15
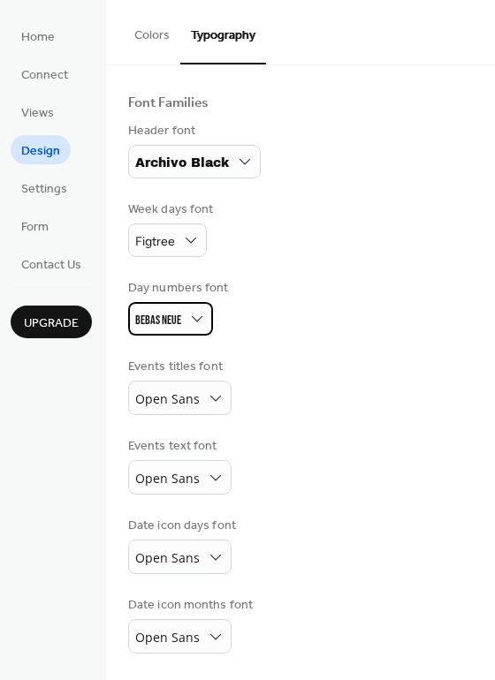
click at [173, 320] on span "Bebas Neue" at bounding box center [158, 320] width 46 height 15
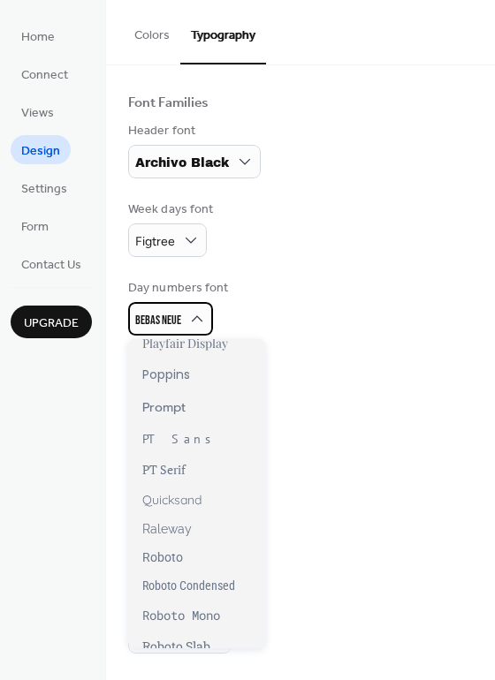
scroll to position [1150, 0]
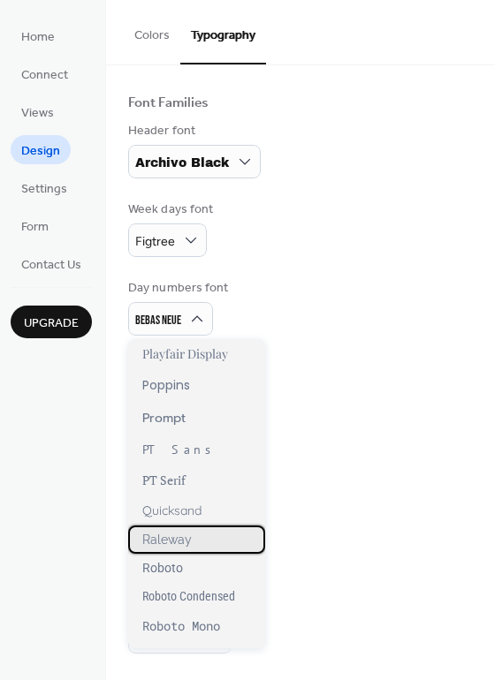
click at [178, 538] on span "Raleway" at bounding box center [166, 540] width 49 height 14
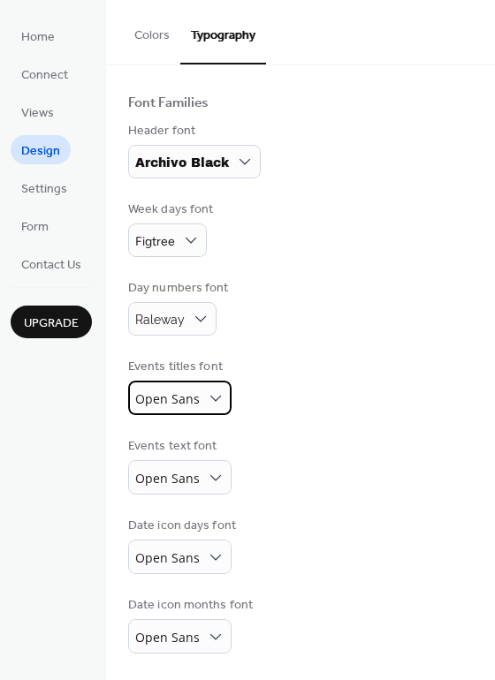
click at [165, 399] on span "Open Sans" at bounding box center [167, 398] width 64 height 17
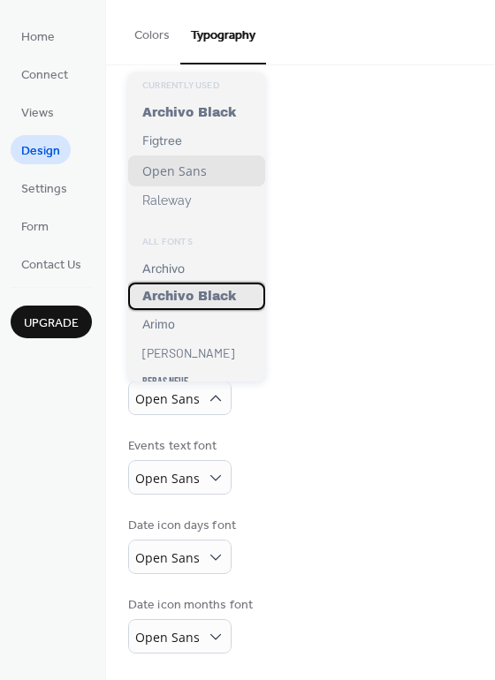
click at [176, 300] on span "Archivo Black" at bounding box center [189, 296] width 94 height 13
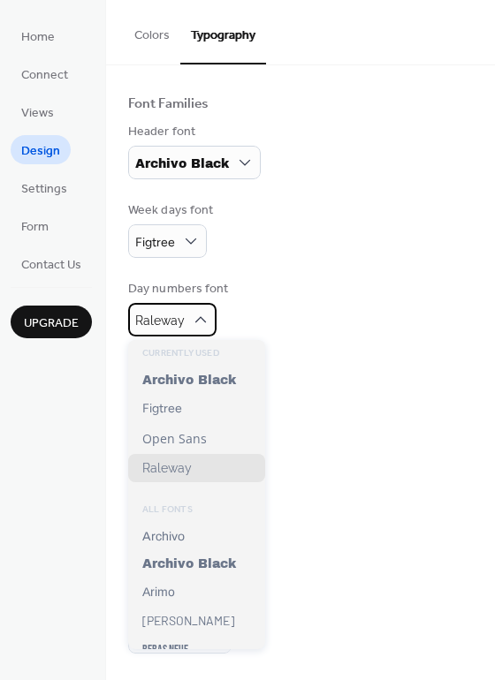
click at [180, 323] on span "Raleway" at bounding box center [159, 321] width 49 height 14
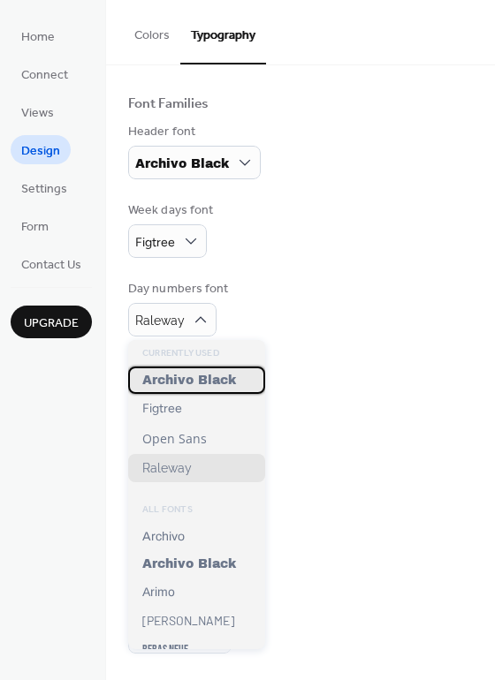
click at [181, 377] on span "Archivo Black" at bounding box center [189, 380] width 94 height 13
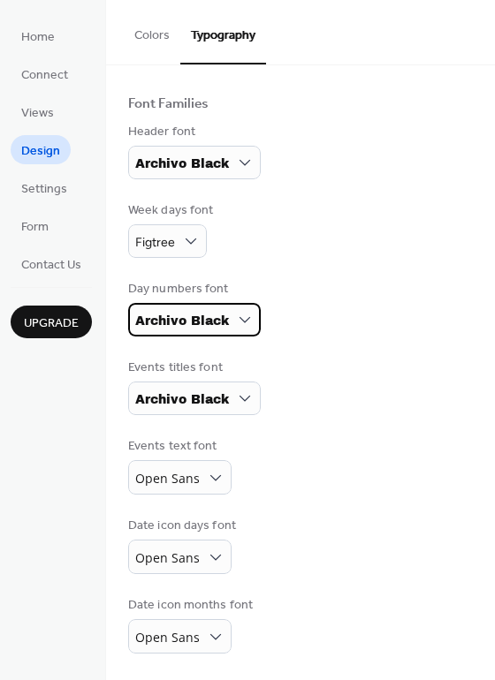
click at [173, 326] on span "Archivo Black" at bounding box center [182, 320] width 94 height 13
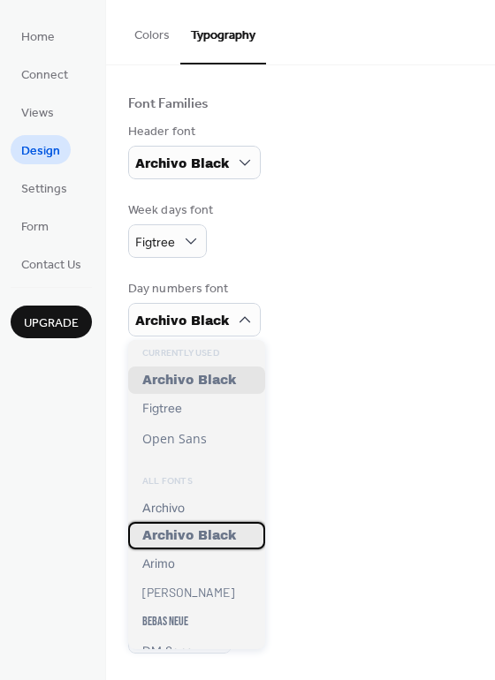
click at [208, 542] on span "Archivo Black" at bounding box center [189, 535] width 94 height 13
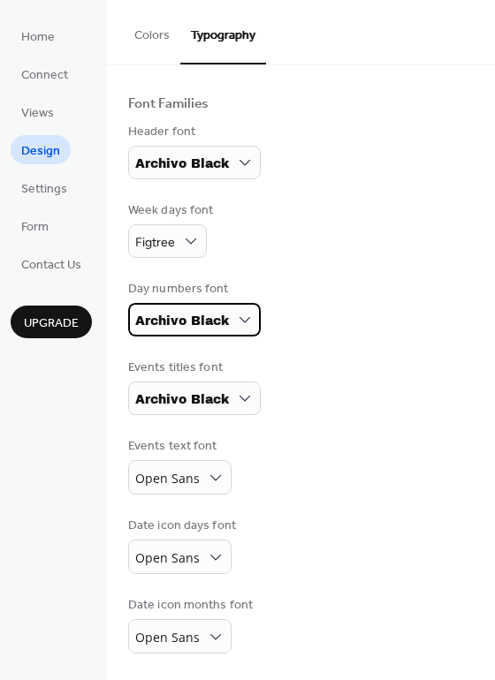
click at [167, 315] on span "Archivo Black" at bounding box center [182, 320] width 94 height 13
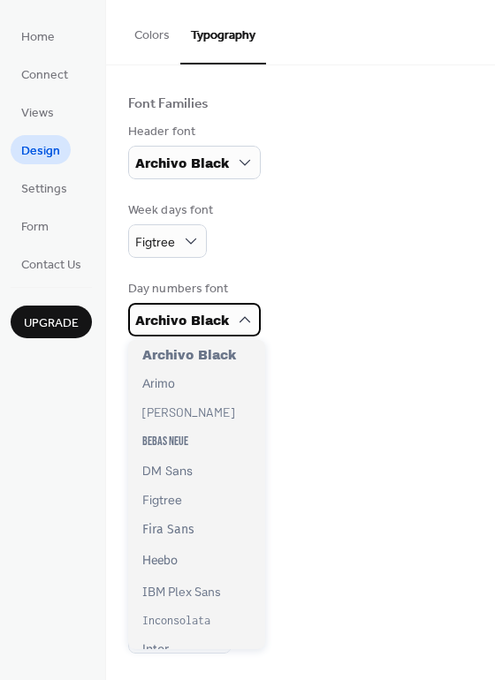
scroll to position [187, 0]
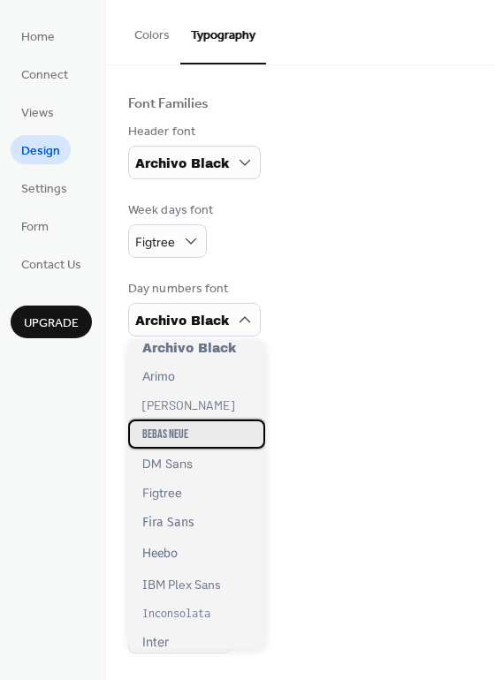
click at [177, 434] on span "Bebas Neue" at bounding box center [165, 434] width 46 height 15
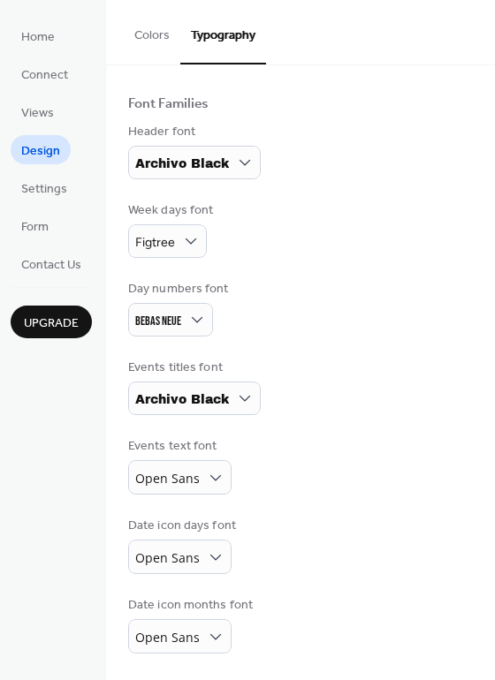
scroll to position [101, 0]
click at [174, 400] on span "Archivo Black" at bounding box center [182, 399] width 94 height 13
click at [336, 368] on div "Events titles font Archivo Black" at bounding box center [300, 387] width 344 height 57
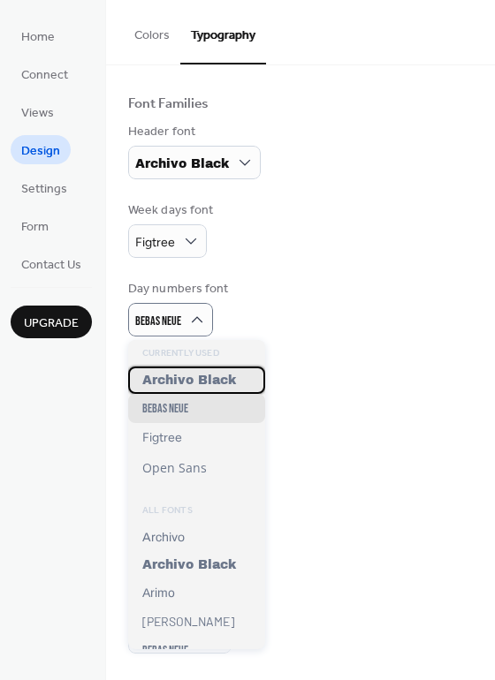
click at [193, 374] on span "Archivo Black" at bounding box center [189, 380] width 94 height 13
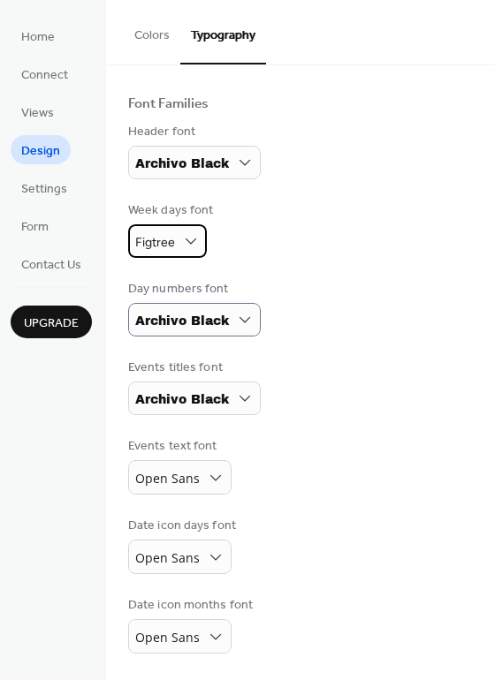
click at [152, 243] on span "Figtree" at bounding box center [155, 242] width 40 height 15
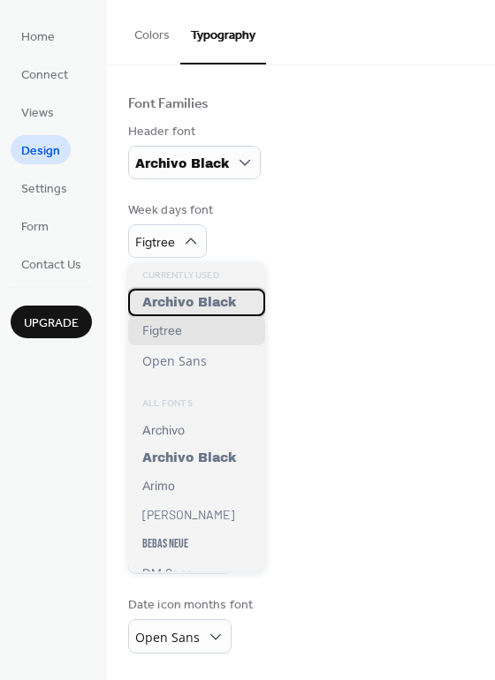
click at [170, 302] on span "Archivo Black" at bounding box center [189, 302] width 94 height 13
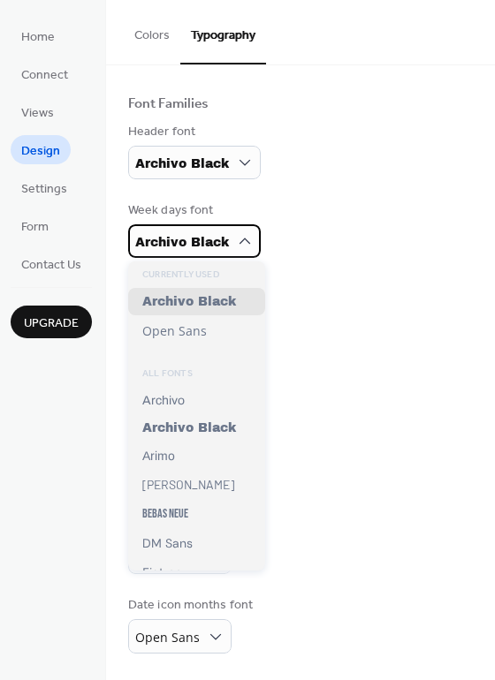
click at [158, 236] on span "Archivo Black" at bounding box center [182, 242] width 94 height 13
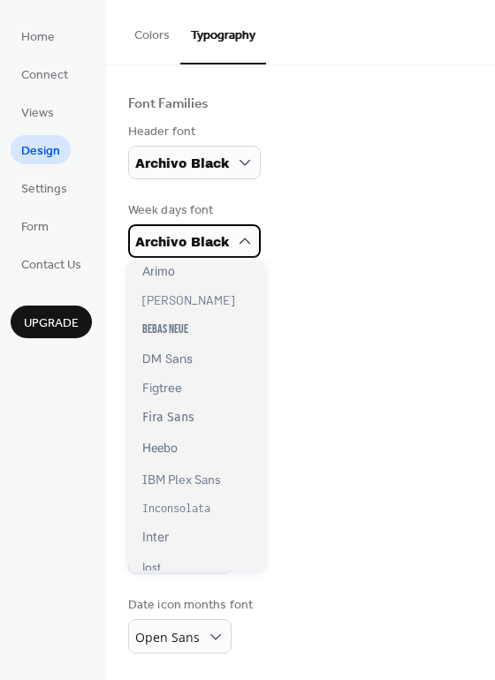
scroll to position [175, 0]
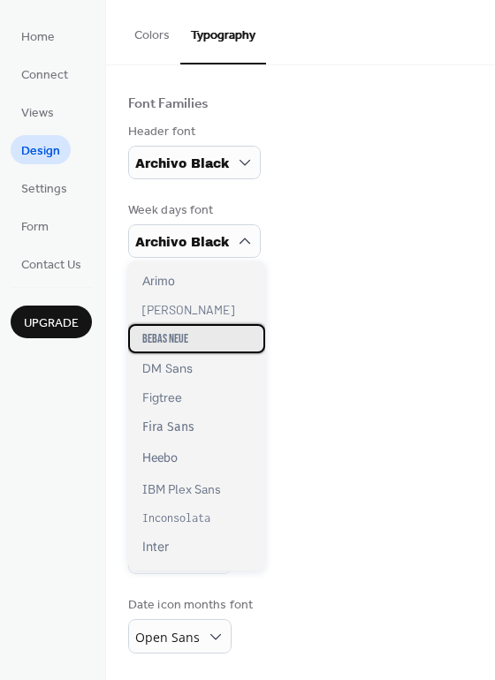
click at [171, 341] on span "Bebas Neue" at bounding box center [165, 338] width 46 height 15
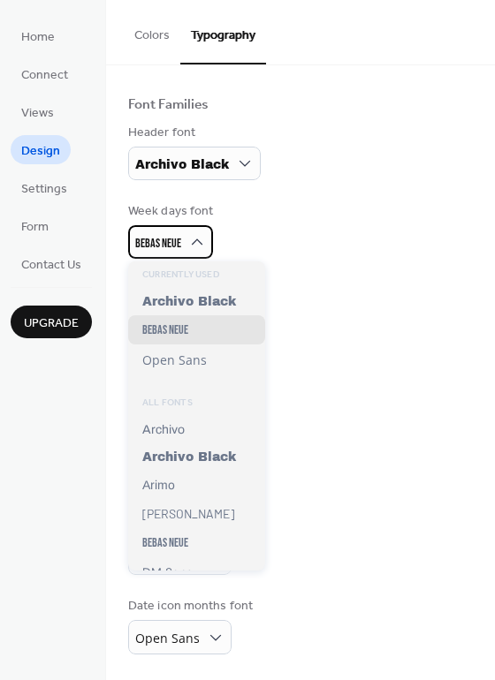
click at [147, 241] on span "Bebas Neue" at bounding box center [158, 243] width 46 height 15
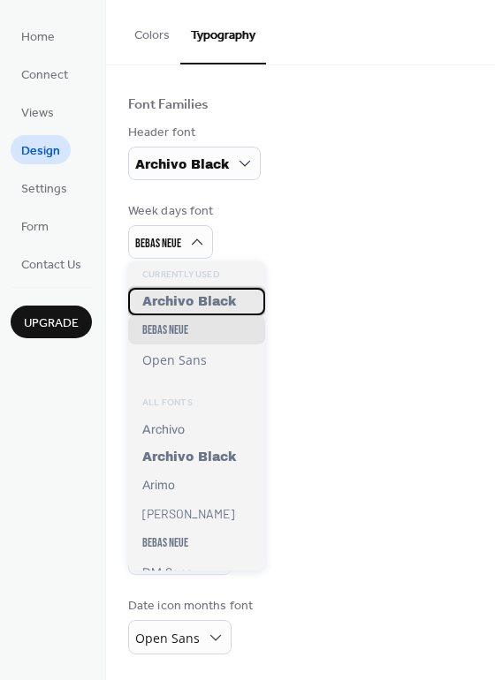
click at [157, 296] on span "Archivo Black" at bounding box center [189, 301] width 94 height 13
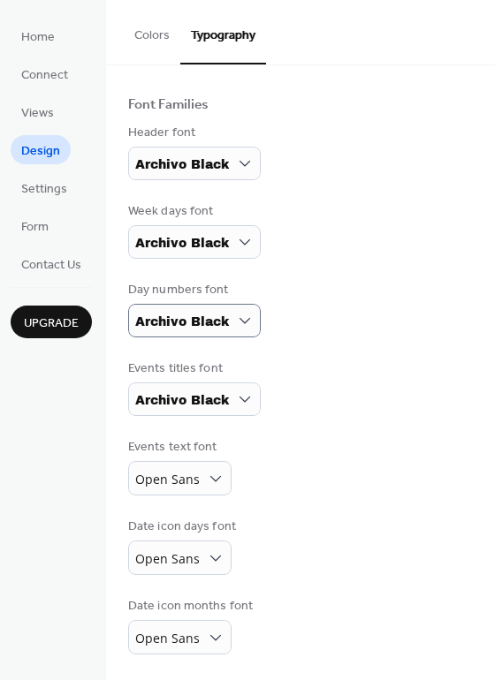
scroll to position [101, 0]
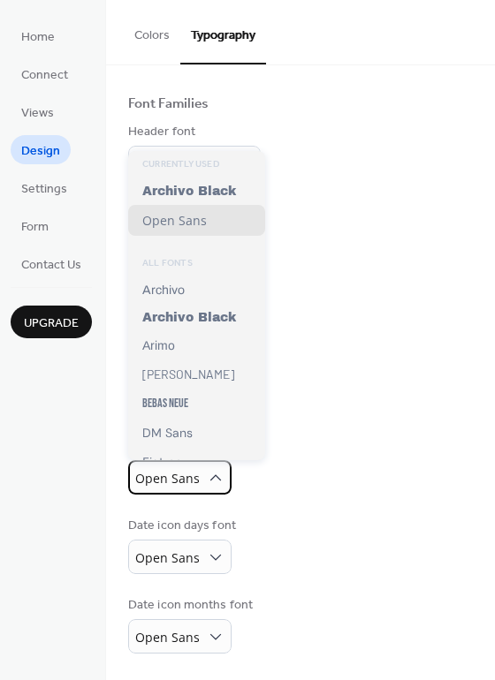
click at [173, 479] on span "Open Sans" at bounding box center [167, 478] width 64 height 17
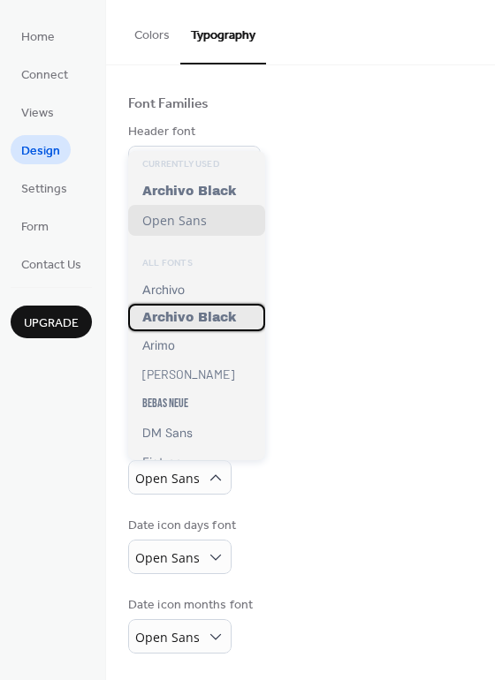
click at [170, 321] on span "Archivo Black" at bounding box center [189, 317] width 94 height 13
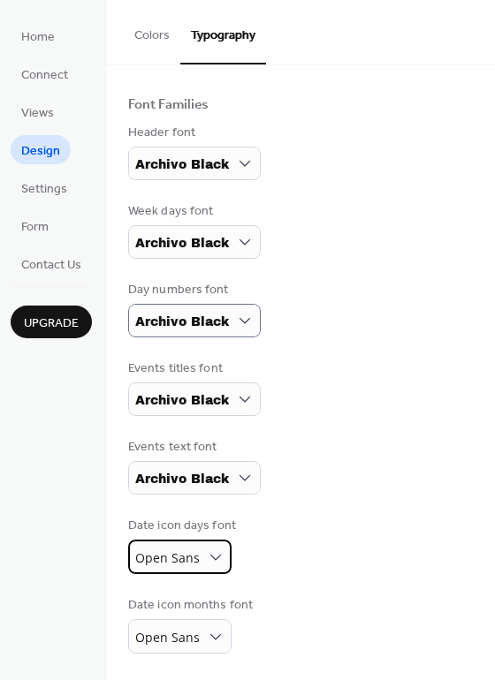
click at [187, 554] on span "Open Sans" at bounding box center [167, 557] width 64 height 17
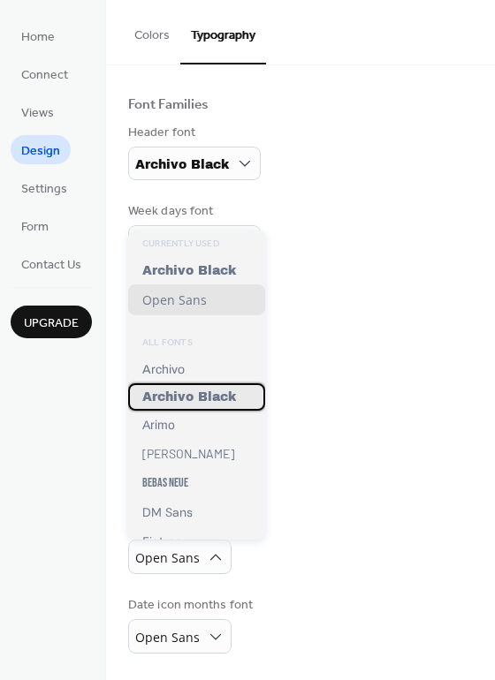
click at [178, 397] on span "Archivo Black" at bounding box center [189, 396] width 94 height 13
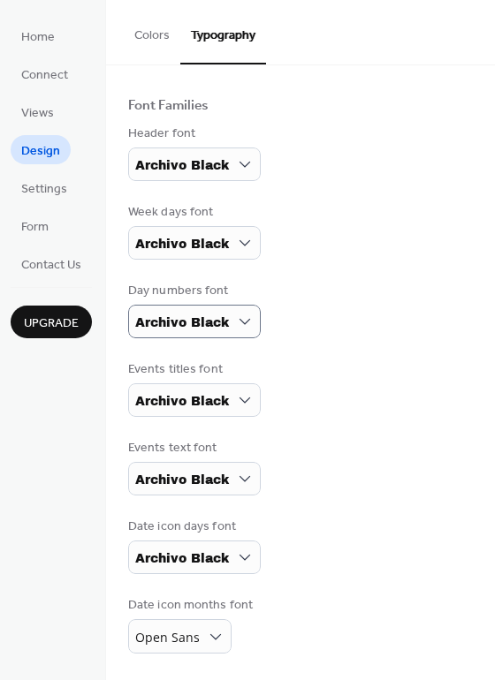
scroll to position [99, 0]
click at [179, 629] on span "Open Sans" at bounding box center [167, 637] width 64 height 17
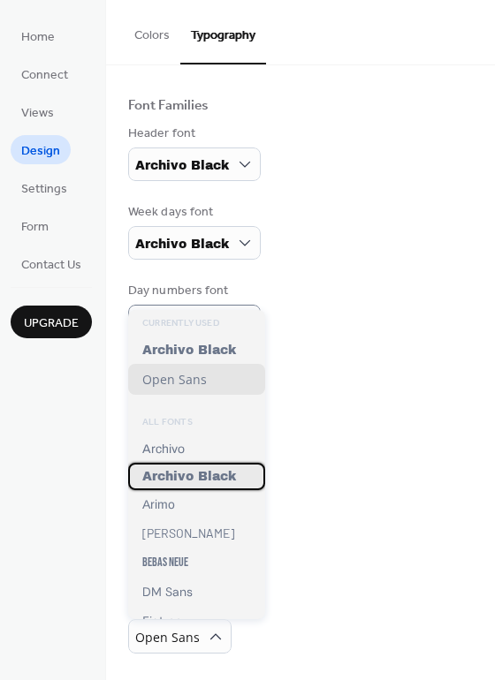
click at [169, 479] on span "Archivo Black" at bounding box center [189, 476] width 94 height 13
